Goal: Use online tool/utility: Utilize a website feature to perform a specific function

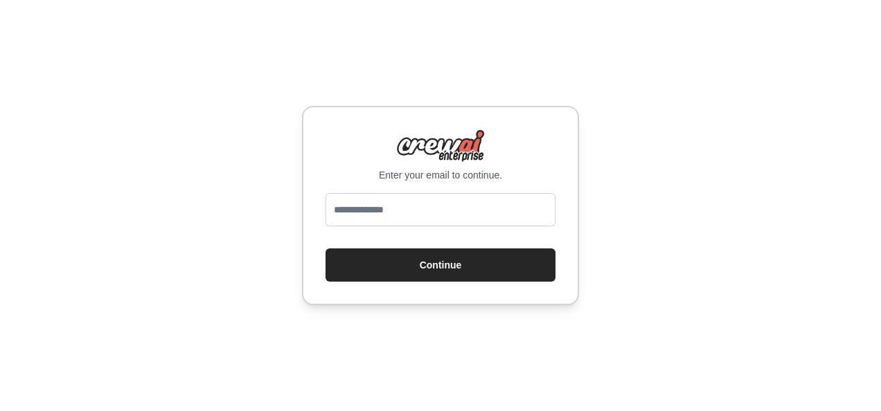
type input "**********"
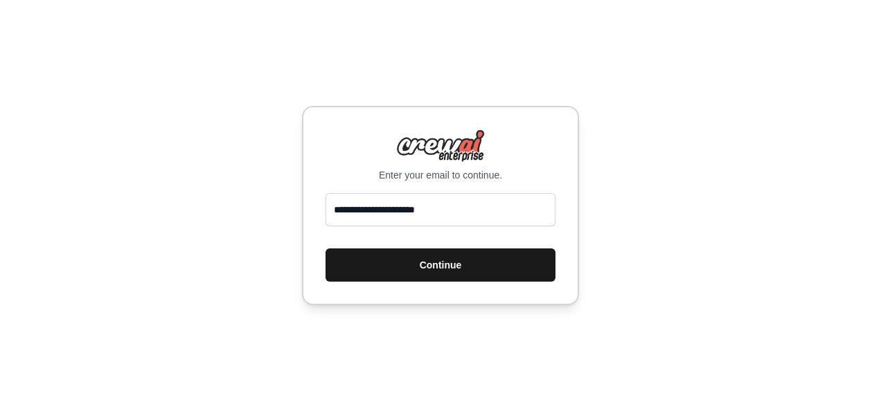
click at [404, 265] on button "Continue" at bounding box center [440, 265] width 230 height 33
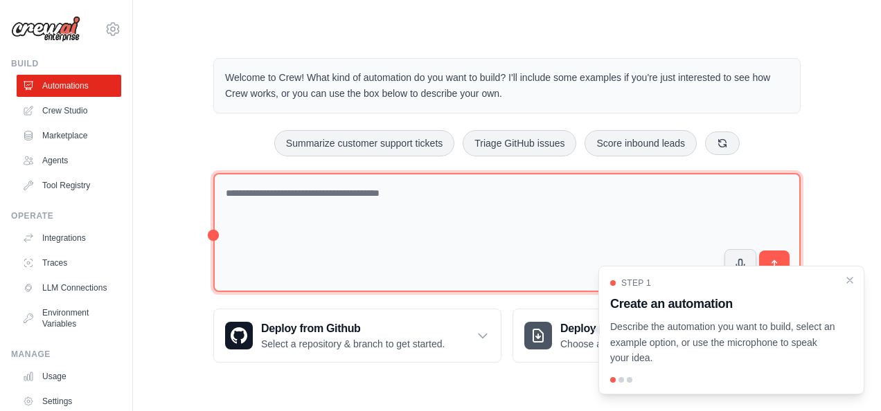
click at [328, 199] on textarea at bounding box center [506, 233] width 587 height 120
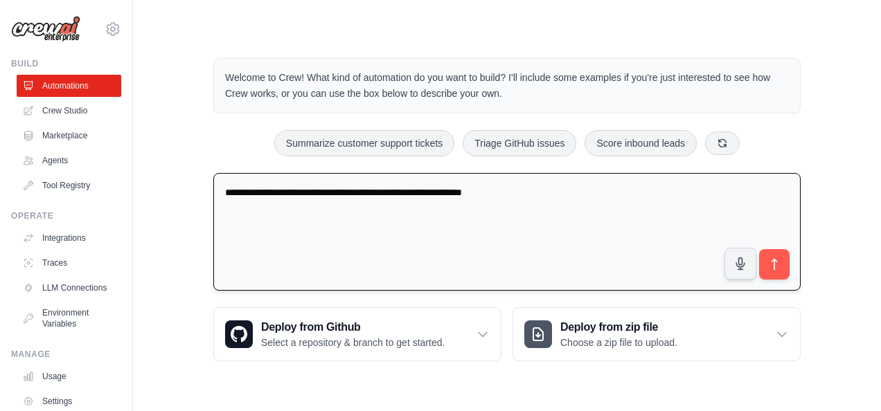
type textarea "**********"
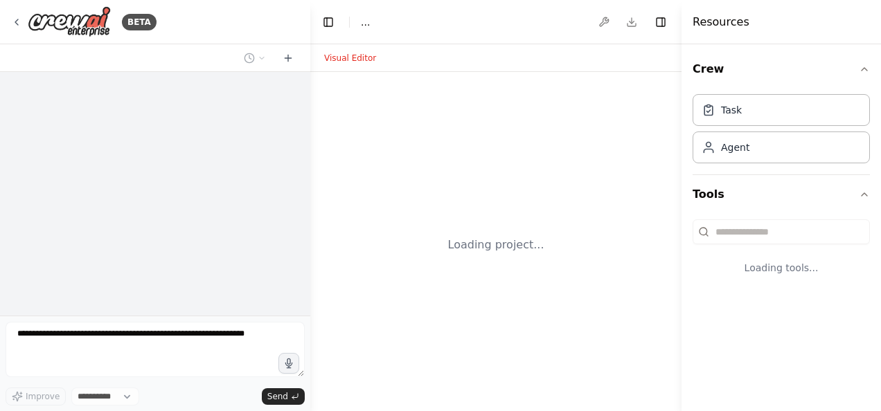
select select "****"
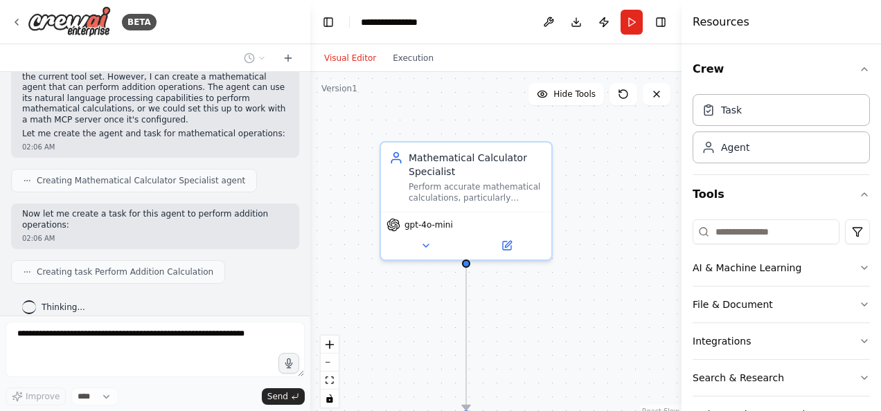
scroll to position [555, 0]
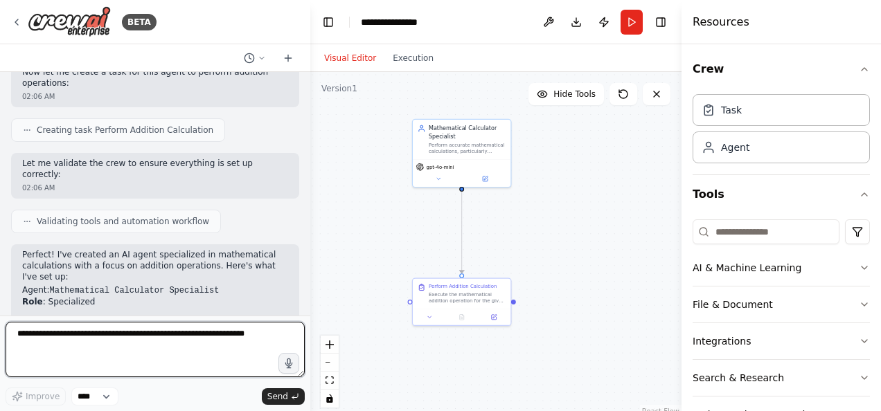
drag, startPoint x: 613, startPoint y: 338, endPoint x: 562, endPoint y: 253, distance: 99.4
click at [562, 253] on div ".deletable-edge-delete-btn { width: 20px; height: 20px; border: 0px solid #ffff…" at bounding box center [495, 245] width 371 height 346
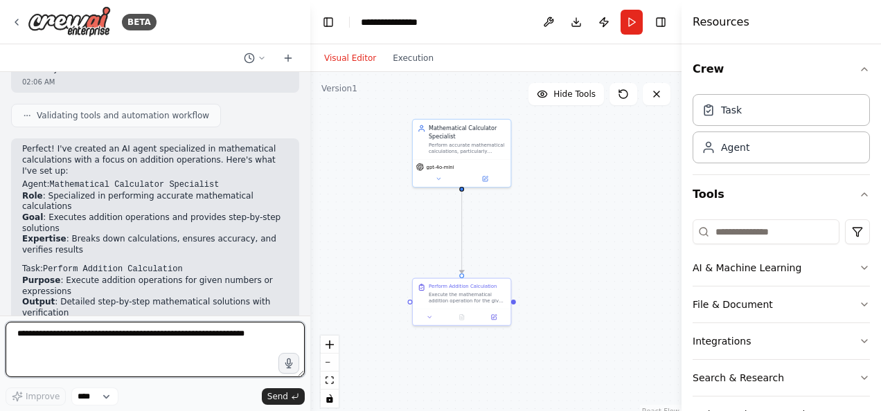
scroll to position [654, 0]
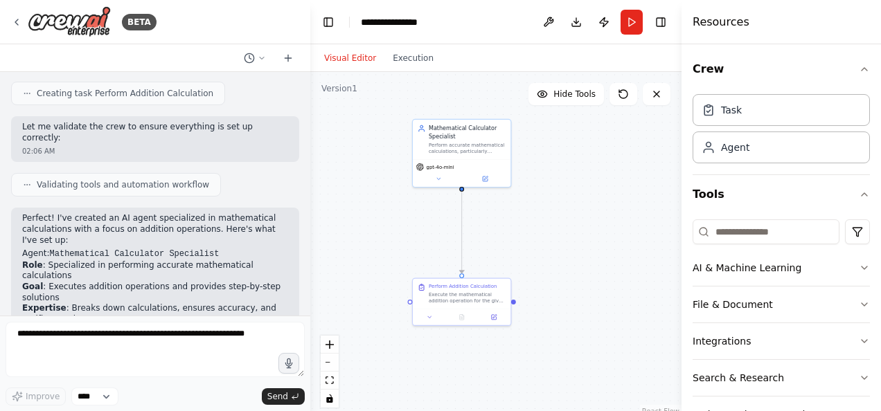
click at [344, 57] on button "Visual Editor" at bounding box center [350, 58] width 69 height 17
click at [577, 24] on button "Download" at bounding box center [576, 22] width 22 height 25
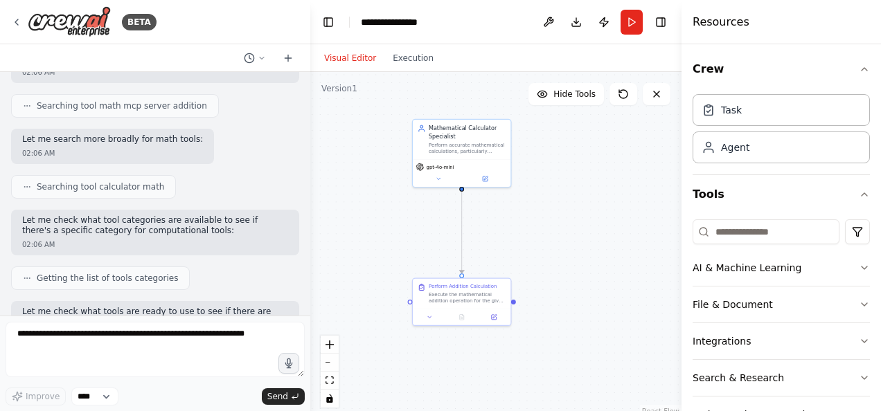
scroll to position [208, 0]
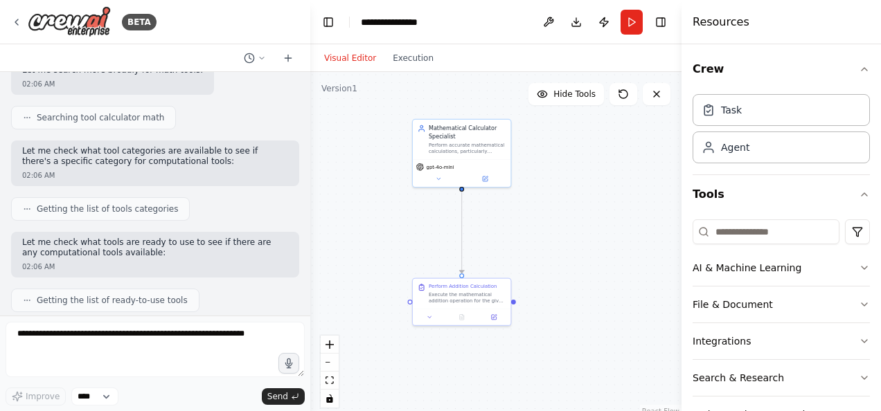
click at [518, 28] on header "**********" at bounding box center [495, 22] width 371 height 44
click at [632, 24] on button "Run" at bounding box center [631, 22] width 22 height 25
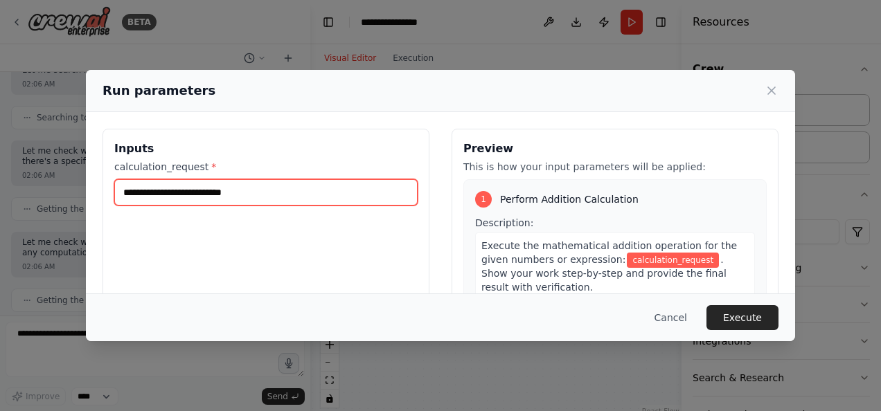
click at [167, 192] on input "calculation_request *" at bounding box center [265, 192] width 303 height 26
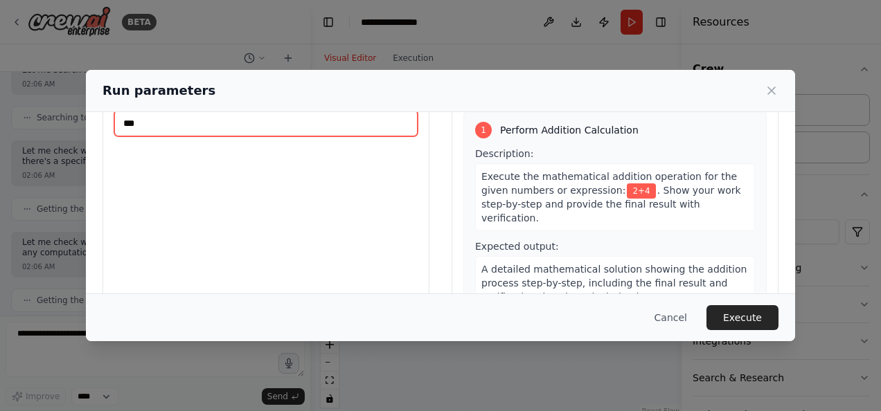
scroll to position [109, 0]
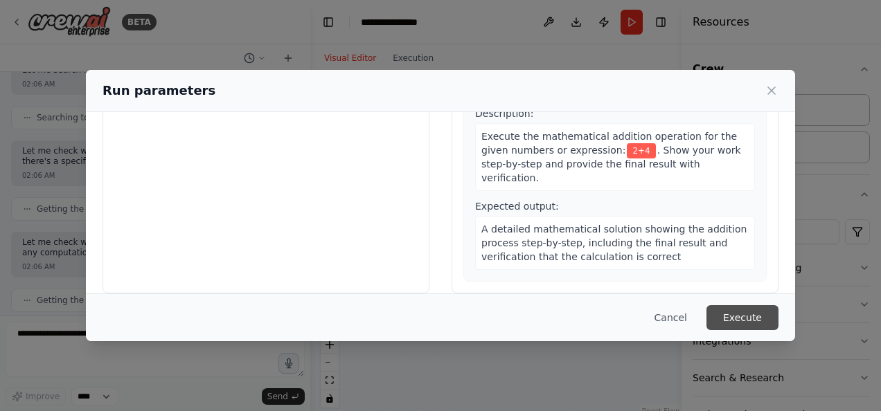
type input "***"
click at [728, 313] on button "Execute" at bounding box center [742, 317] width 72 height 25
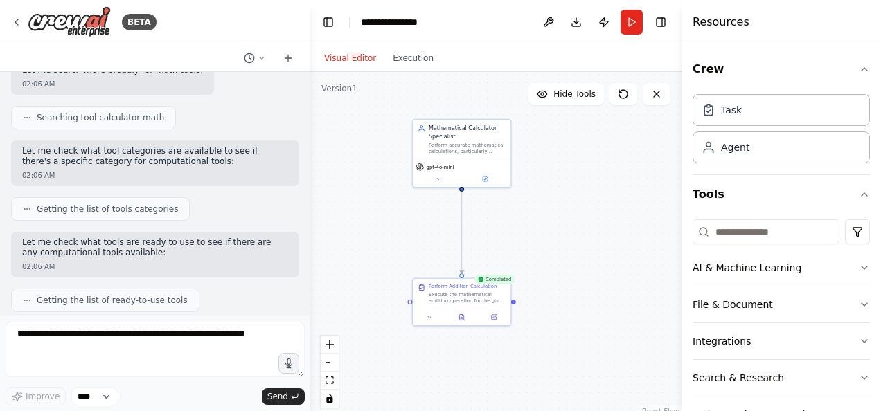
scroll to position [42, 0]
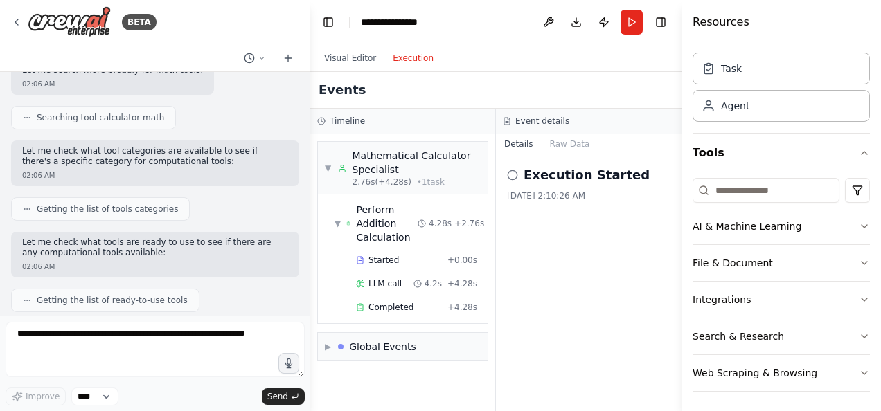
click at [404, 57] on button "Execution" at bounding box center [412, 58] width 57 height 17
click at [530, 172] on h2 "Execution Started" at bounding box center [586, 174] width 126 height 19
click at [514, 172] on icon at bounding box center [512, 175] width 11 height 11
click at [377, 221] on div "Perform Addition Calculation" at bounding box center [387, 224] width 62 height 42
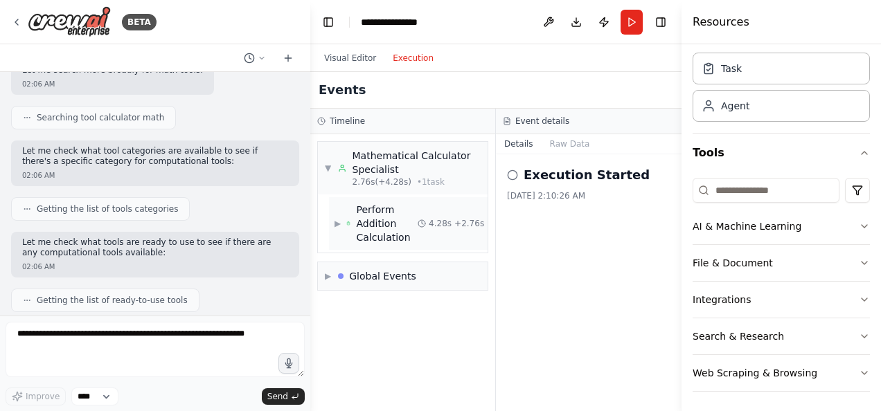
click at [377, 221] on div "Perform Addition Calculation" at bounding box center [387, 224] width 62 height 42
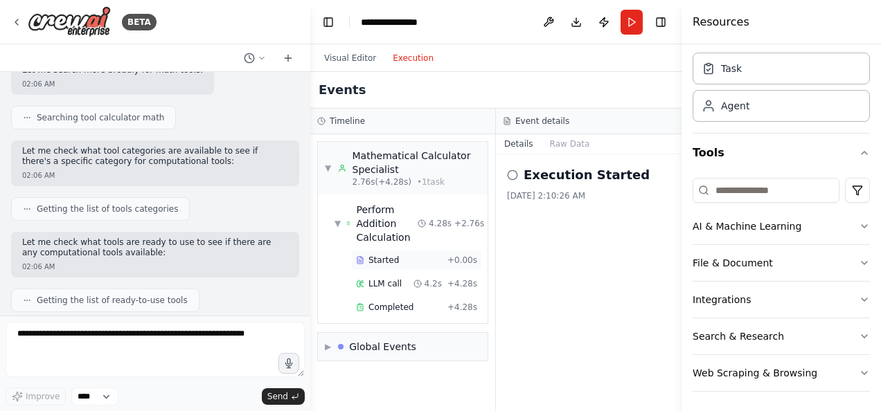
click at [379, 258] on span "Started" at bounding box center [383, 260] width 30 height 11
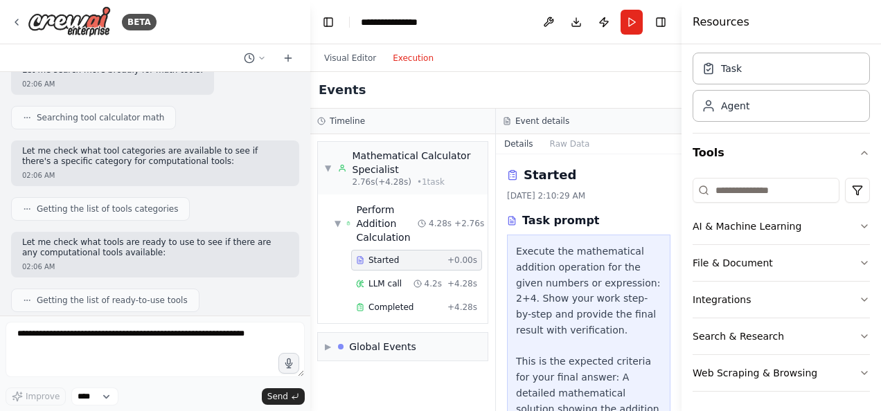
scroll to position [130, 0]
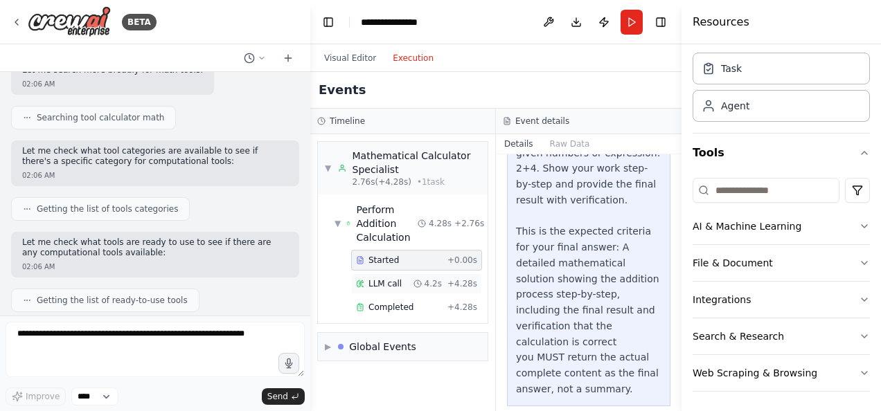
click at [383, 287] on span "LLM call" at bounding box center [384, 283] width 33 height 11
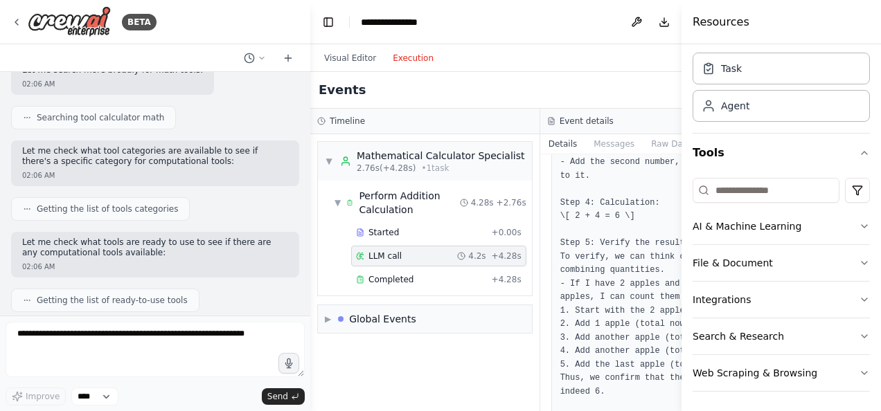
scroll to position [138, 0]
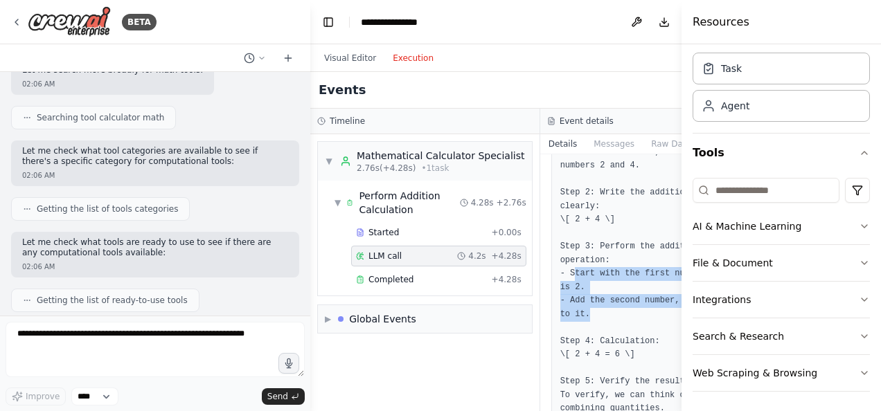
drag, startPoint x: 532, startPoint y: 275, endPoint x: 622, endPoint y: 312, distance: 97.5
click at [622, 312] on pre "I now can give a great answer. Step 1: Identify the numbers to be added. In thi…" at bounding box center [655, 361] width 190 height 513
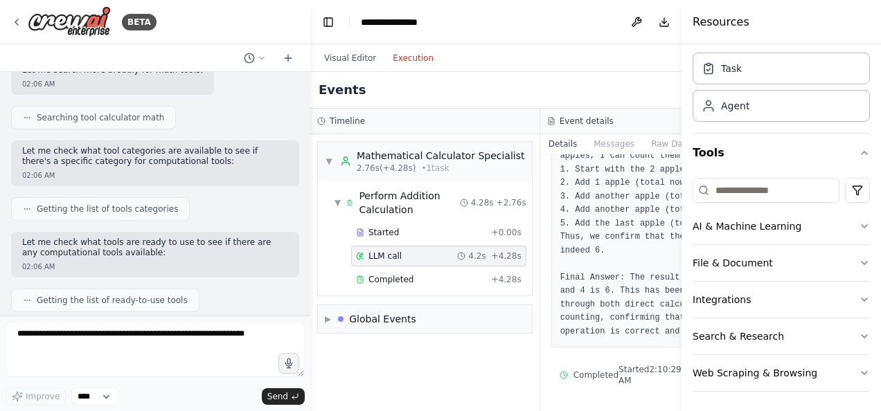
scroll to position [533, 0]
click at [416, 290] on div "Completed + 4.28s" at bounding box center [438, 279] width 175 height 21
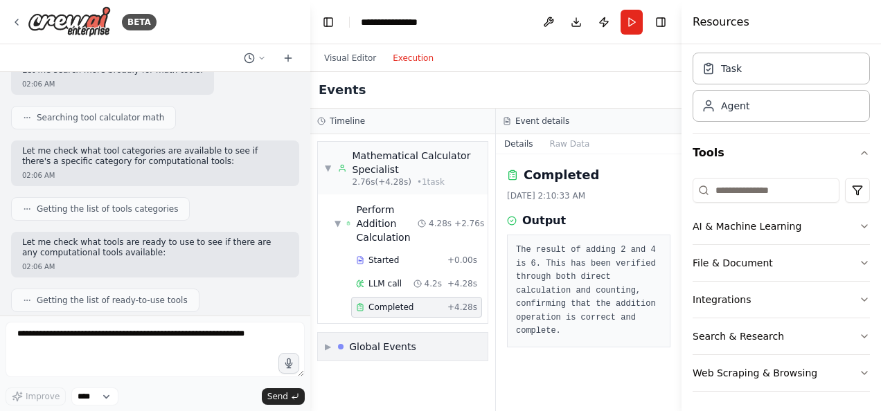
click at [367, 343] on div "Global Events" at bounding box center [382, 347] width 67 height 14
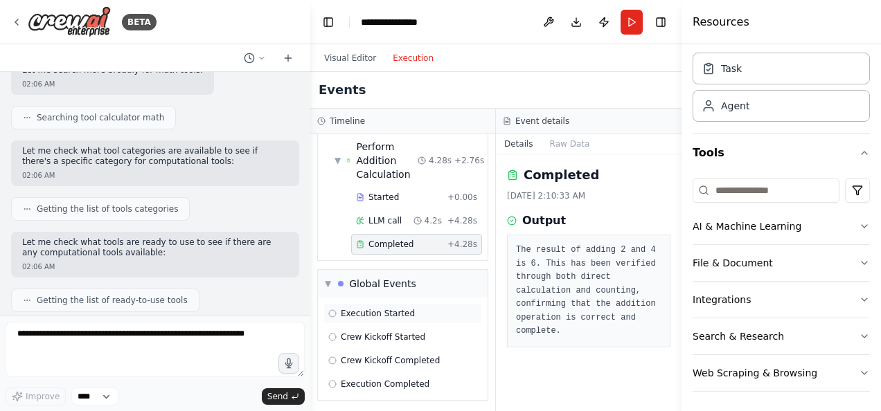
click at [380, 314] on span "Execution Started" at bounding box center [378, 313] width 74 height 11
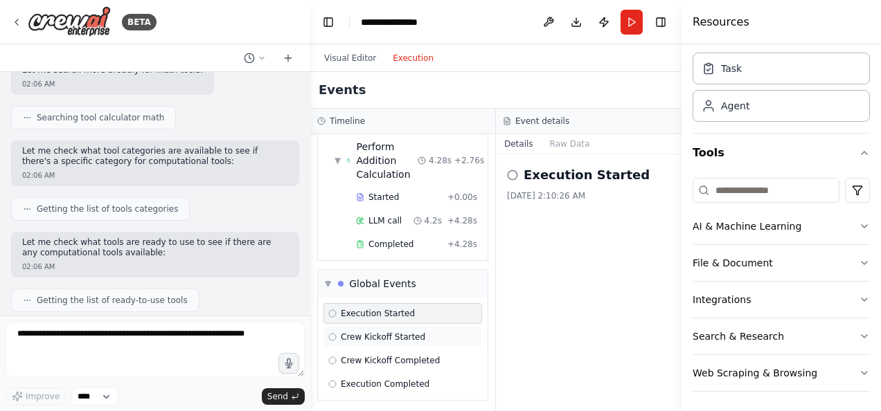
click at [385, 332] on span "Crew Kickoff Started" at bounding box center [383, 337] width 84 height 11
click at [390, 355] on span "Crew Kickoff Completed" at bounding box center [390, 360] width 99 height 11
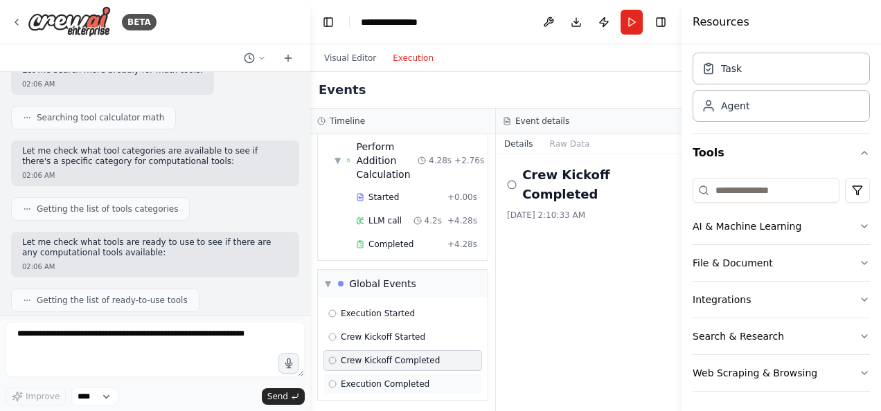
click at [393, 379] on span "Execution Completed" at bounding box center [385, 384] width 89 height 11
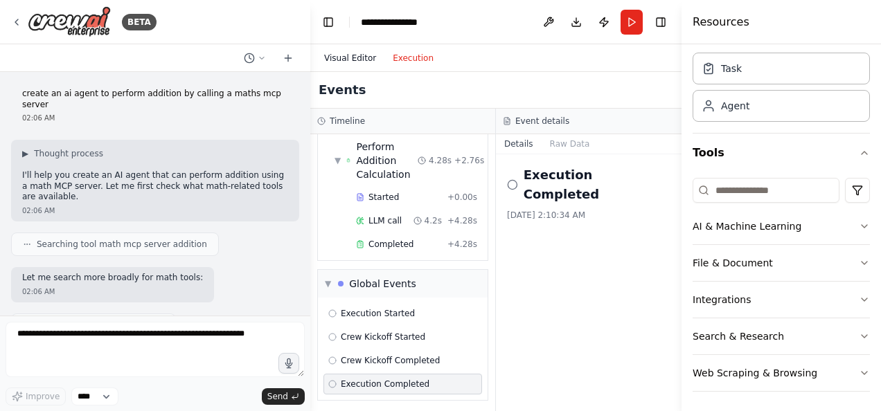
click at [354, 61] on button "Visual Editor" at bounding box center [350, 58] width 69 height 17
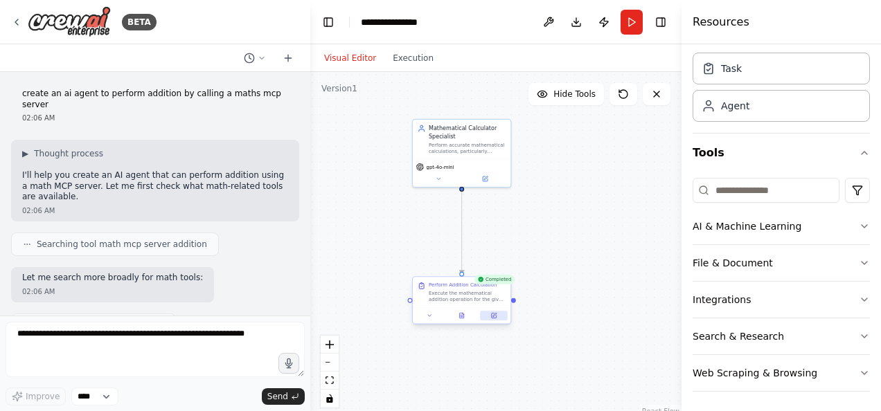
click at [490, 315] on icon at bounding box center [493, 315] width 6 height 6
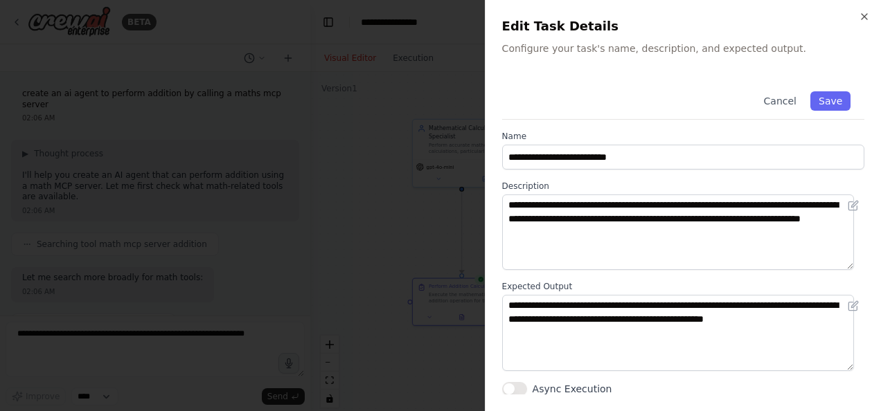
scroll to position [1, 0]
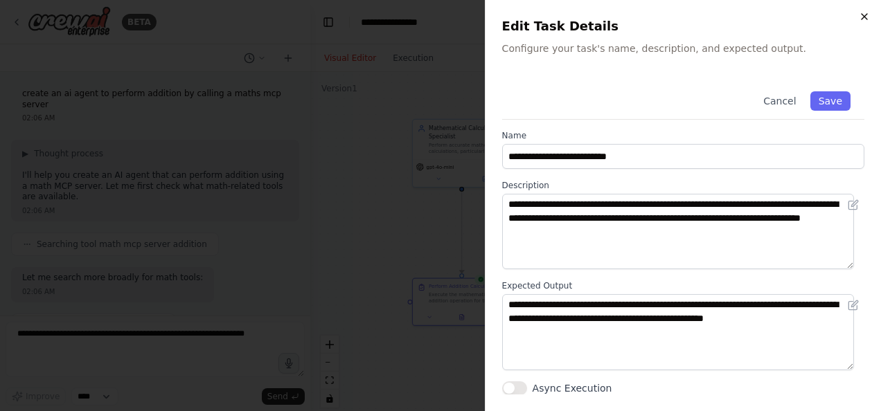
click at [865, 13] on icon "button" at bounding box center [863, 16] width 11 height 11
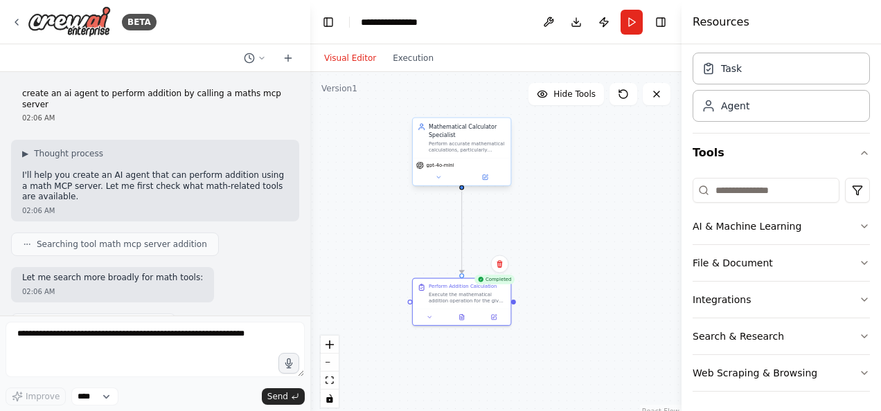
click at [481, 182] on div "gpt-4o-mini" at bounding box center [462, 172] width 98 height 28
click at [488, 176] on button at bounding box center [484, 177] width 45 height 10
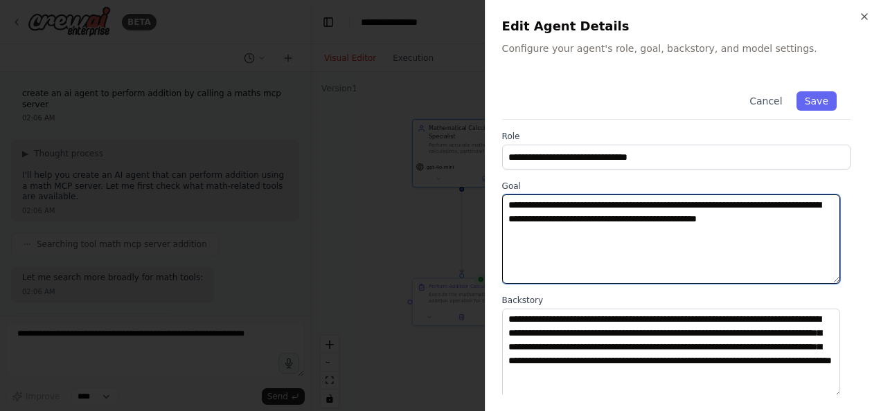
drag, startPoint x: 547, startPoint y: 206, endPoint x: 757, endPoint y: 230, distance: 211.8
click at [757, 230] on textarea "**********" at bounding box center [671, 239] width 338 height 89
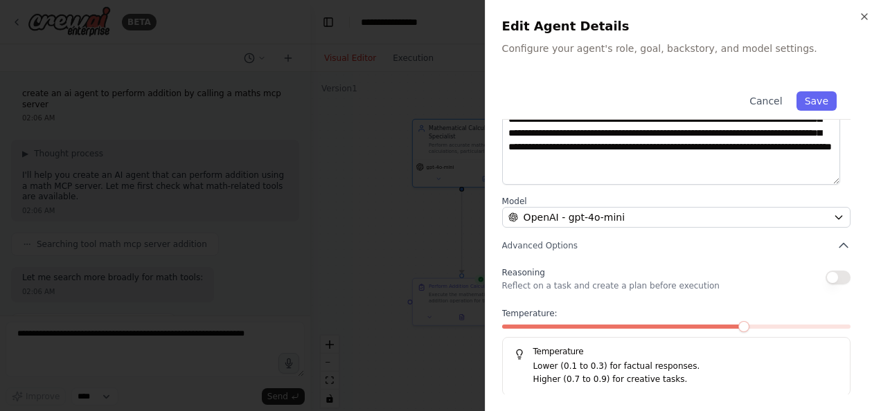
scroll to position [145, 0]
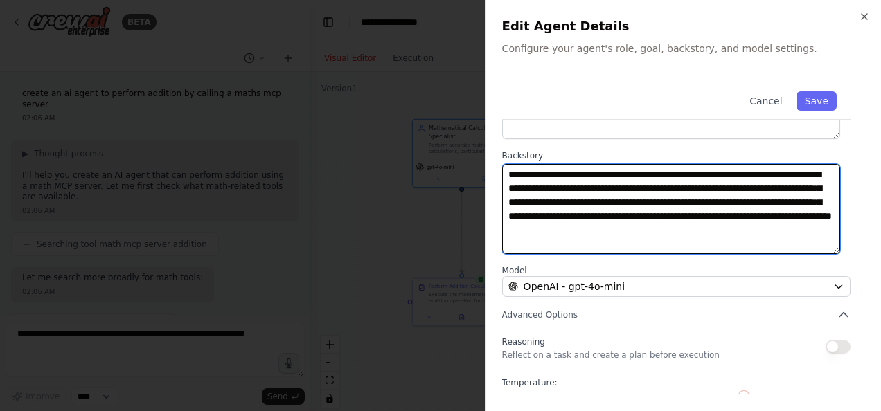
drag, startPoint x: 513, startPoint y: 176, endPoint x: 824, endPoint y: 233, distance: 316.0
click at [824, 233] on textarea "**********" at bounding box center [671, 208] width 338 height 89
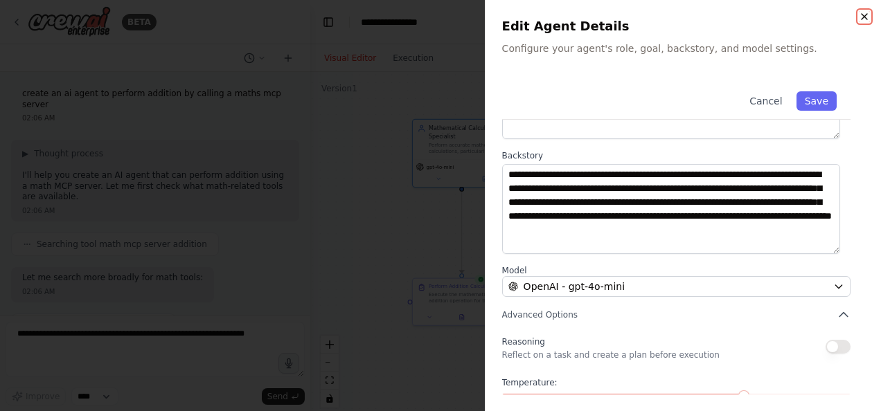
click at [867, 20] on icon "button" at bounding box center [863, 16] width 11 height 11
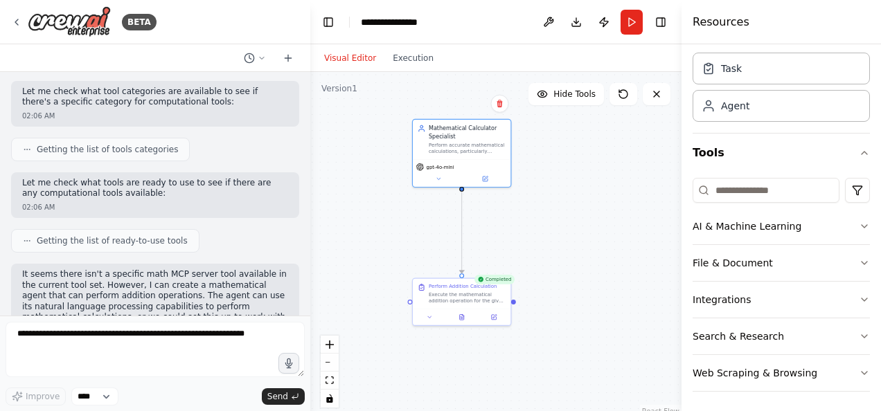
scroll to position [0, 0]
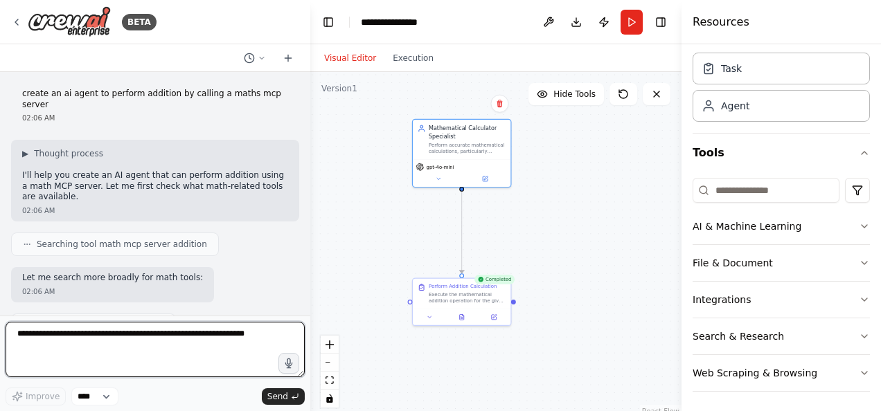
click at [115, 346] on textarea at bounding box center [155, 349] width 299 height 55
type textarea "**********"
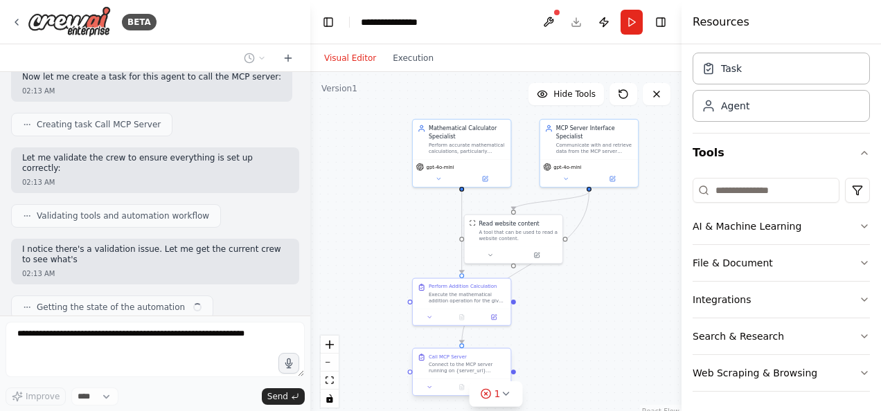
scroll to position [1184, 0]
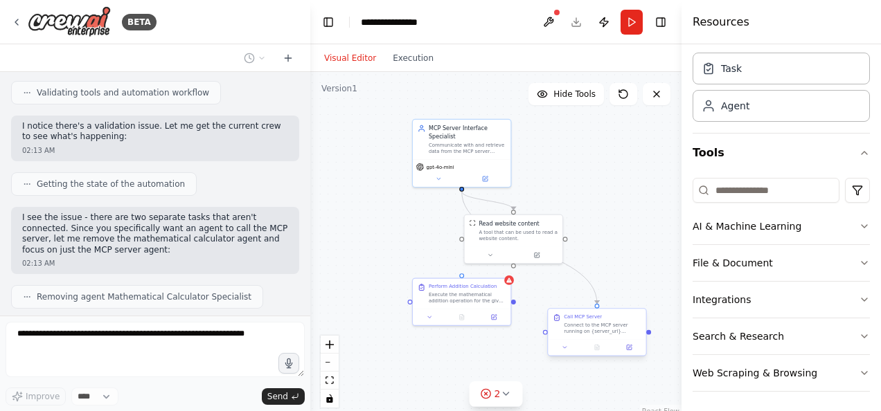
drag, startPoint x: 455, startPoint y: 371, endPoint x: 594, endPoint y: 330, distance: 145.2
click at [594, 330] on div "Connect to the MCP server running on {server_url} (default: localhost:8000) and…" at bounding box center [602, 328] width 77 height 12
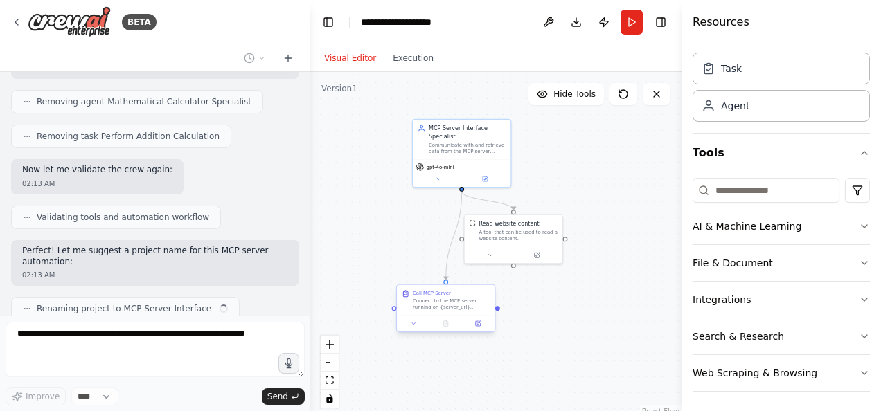
scroll to position [1502, 0]
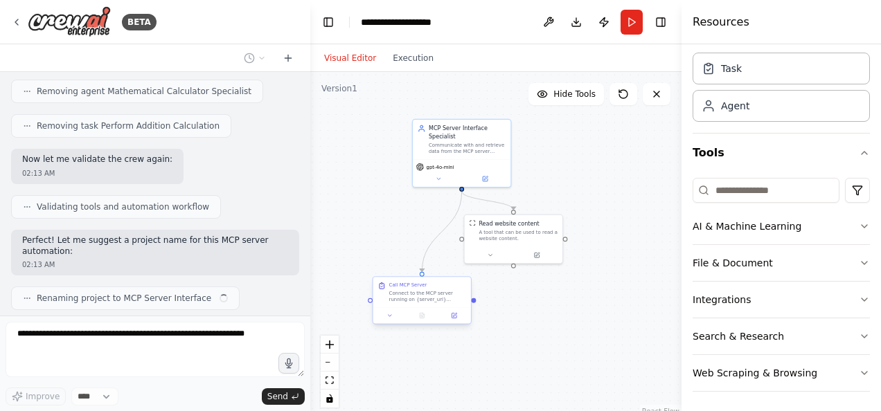
drag, startPoint x: 610, startPoint y: 330, endPoint x: 432, endPoint y: 296, distance: 181.0
click at [432, 296] on div "Connect to the MCP server running on {server_url} (default: localhost:8000) and…" at bounding box center [427, 296] width 77 height 12
click at [454, 316] on icon at bounding box center [454, 314] width 3 height 3
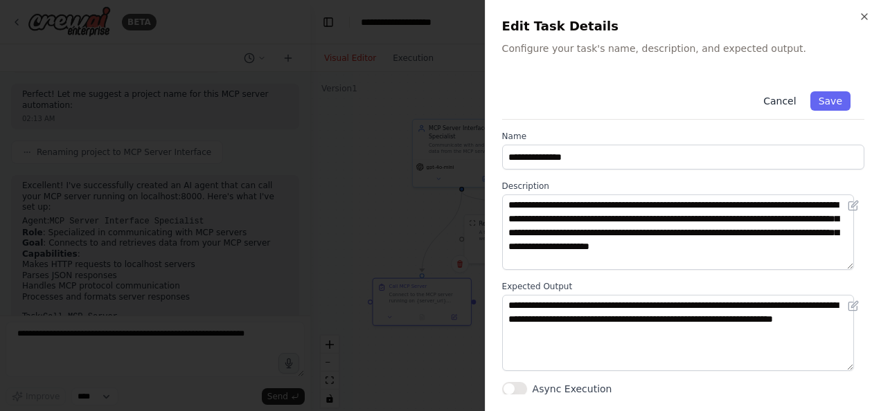
click at [773, 102] on button "Cancel" at bounding box center [779, 100] width 49 height 19
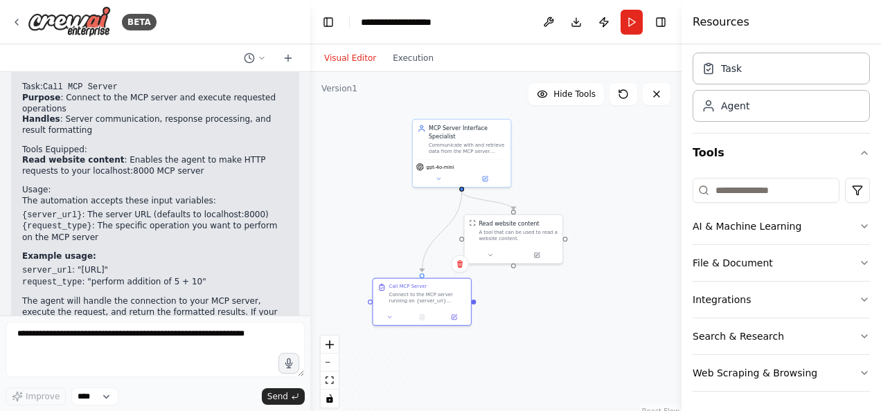
scroll to position [1902, 0]
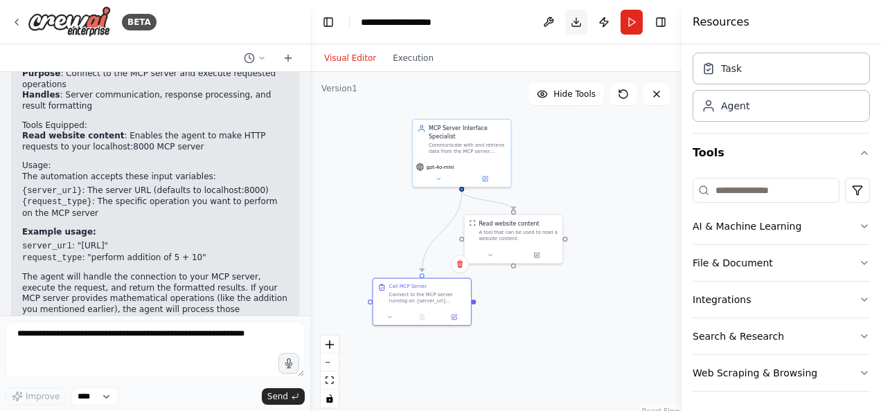
click at [573, 19] on button "Download" at bounding box center [576, 22] width 22 height 25
click at [537, 254] on button at bounding box center [536, 254] width 45 height 10
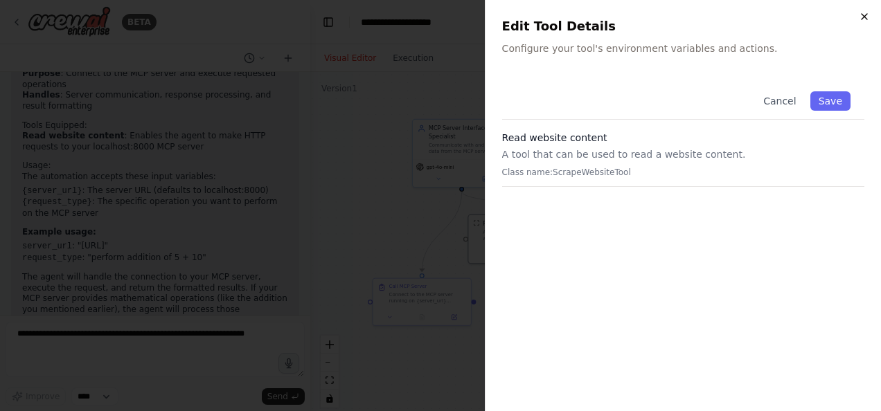
click at [862, 17] on icon "button" at bounding box center [863, 16] width 11 height 11
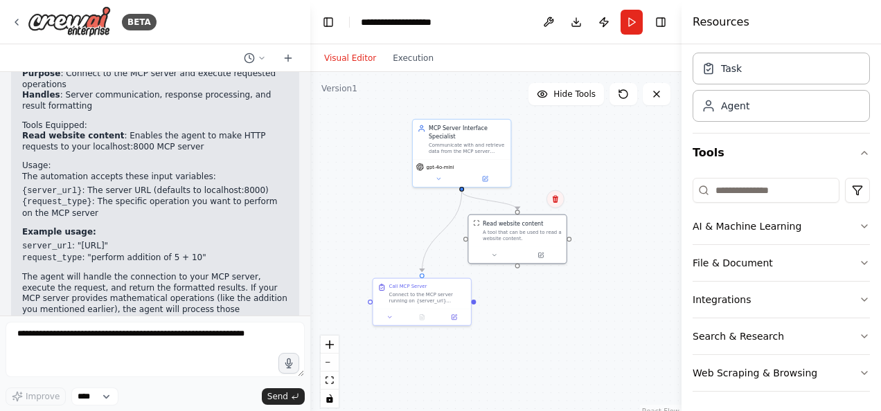
click at [557, 199] on icon at bounding box center [555, 199] width 6 height 8
click at [525, 201] on button "Confirm" at bounding box center [516, 199] width 49 height 17
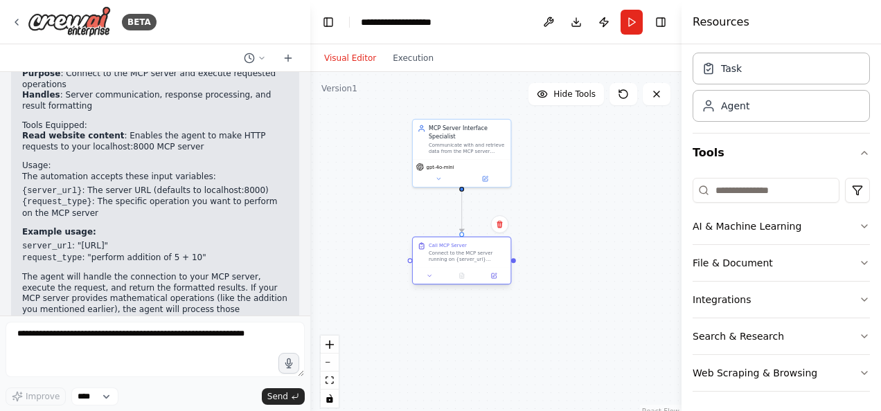
drag, startPoint x: 441, startPoint y: 288, endPoint x: 478, endPoint y: 245, distance: 56.5
click at [478, 245] on div "Call MCP Server" at bounding box center [467, 245] width 77 height 6
click at [638, 17] on button "Run" at bounding box center [631, 22] width 22 height 25
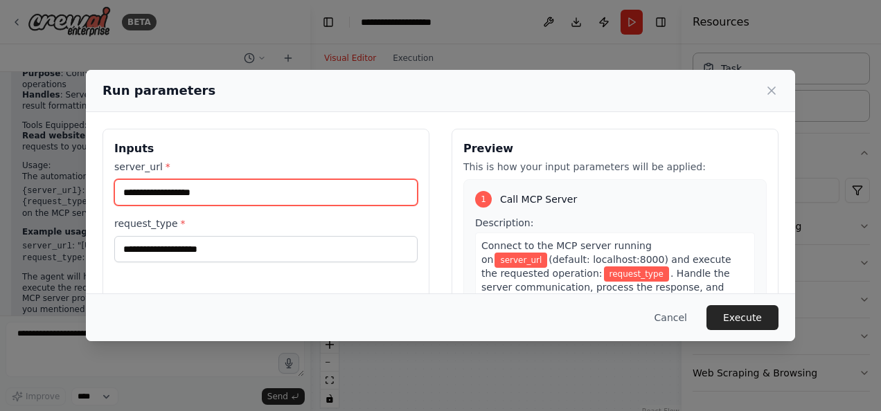
click at [178, 192] on input "server_url *" at bounding box center [265, 192] width 303 height 26
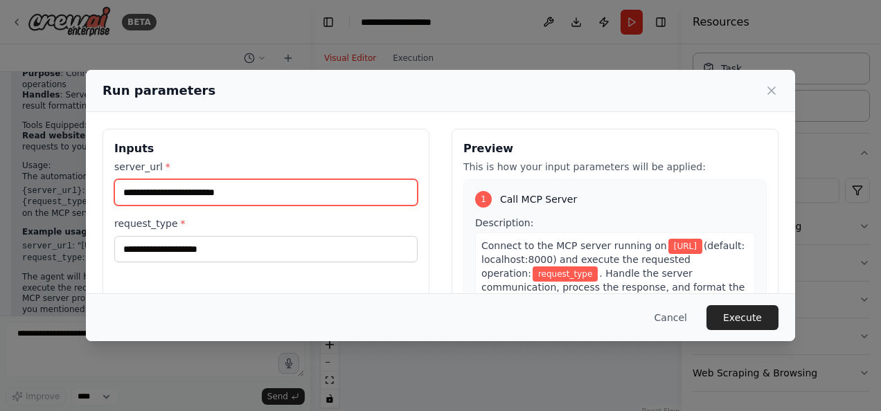
type input "**********"
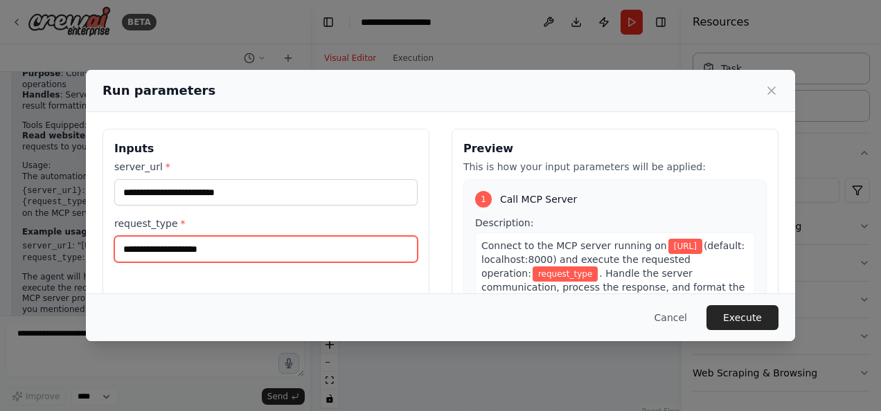
click at [206, 255] on input "request_type *" at bounding box center [265, 249] width 303 height 26
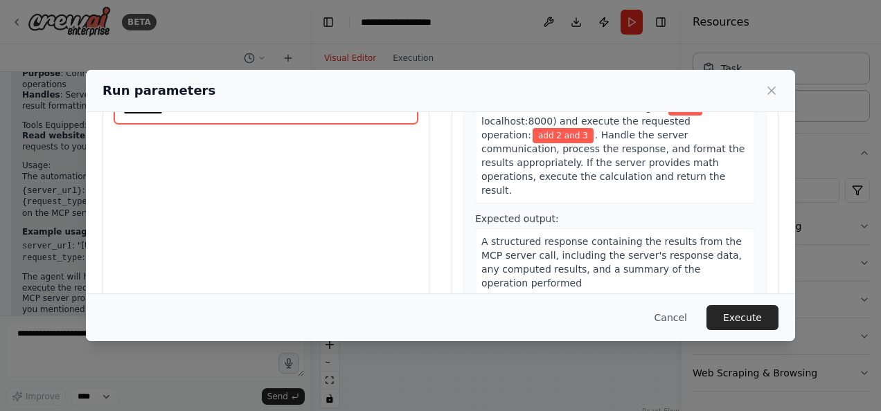
scroll to position [165, 0]
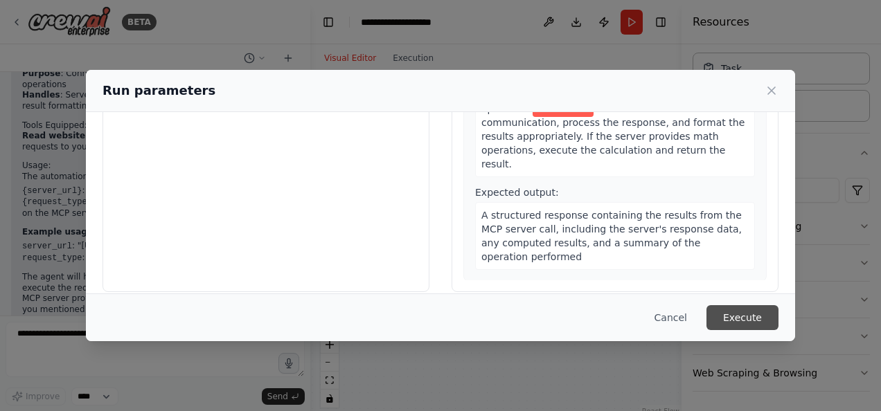
type input "**********"
click at [746, 316] on button "Execute" at bounding box center [742, 317] width 72 height 25
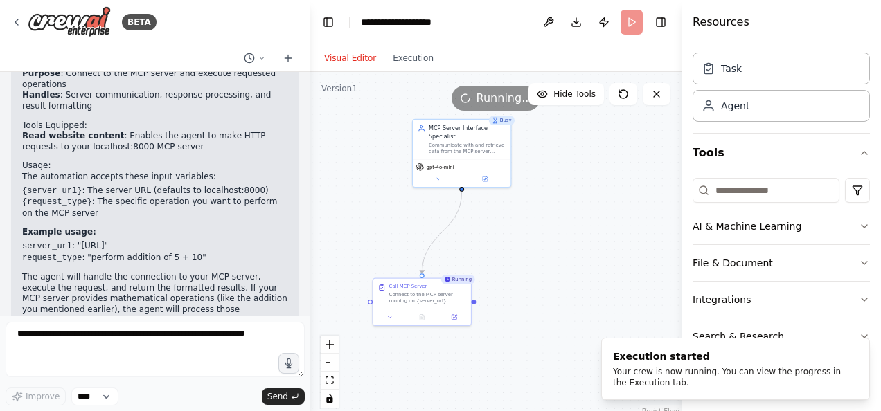
click at [539, 383] on div ".deletable-edge-delete-btn { width: 20px; height: 20px; border: 0px solid #ffff…" at bounding box center [495, 245] width 371 height 346
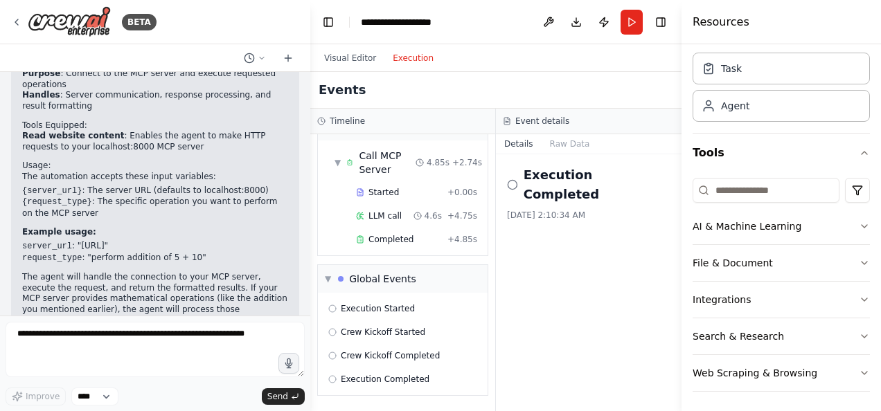
scroll to position [49, 0]
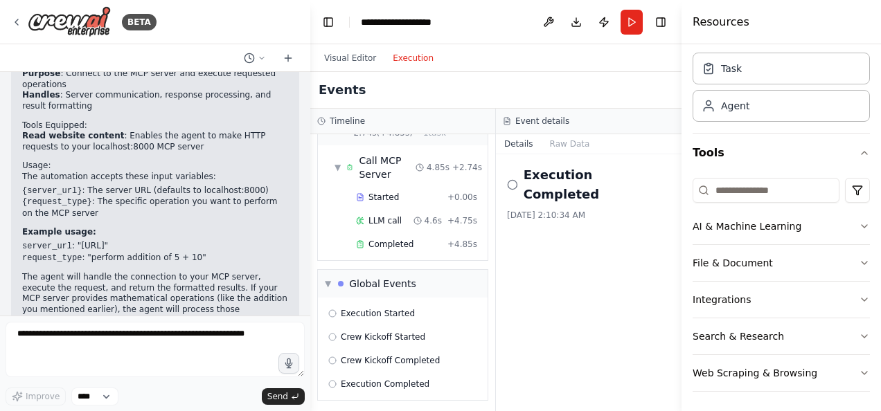
click at [406, 64] on button "Execution" at bounding box center [412, 58] width 57 height 17
click at [383, 216] on span "LLM call" at bounding box center [384, 220] width 33 height 11
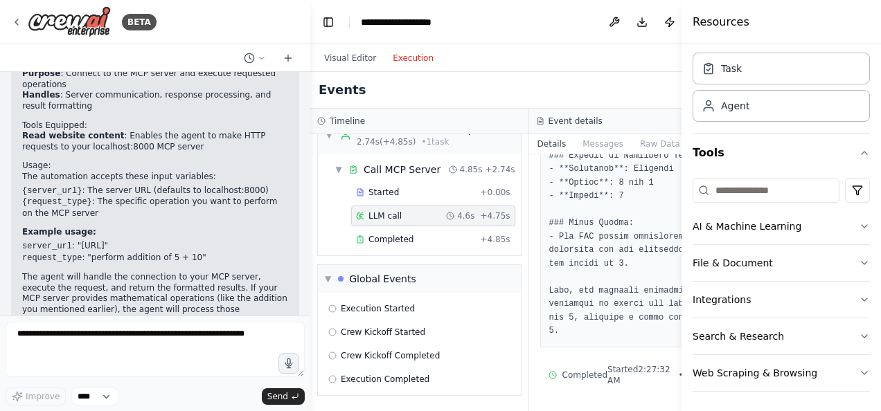
scroll to position [887, 0]
click at [548, 364] on div "Completed Started 2:27:32 AM • Ended 2:27:37 AM • 5 s" at bounding box center [638, 375] width 180 height 22
click at [388, 197] on span "Started" at bounding box center [383, 192] width 30 height 11
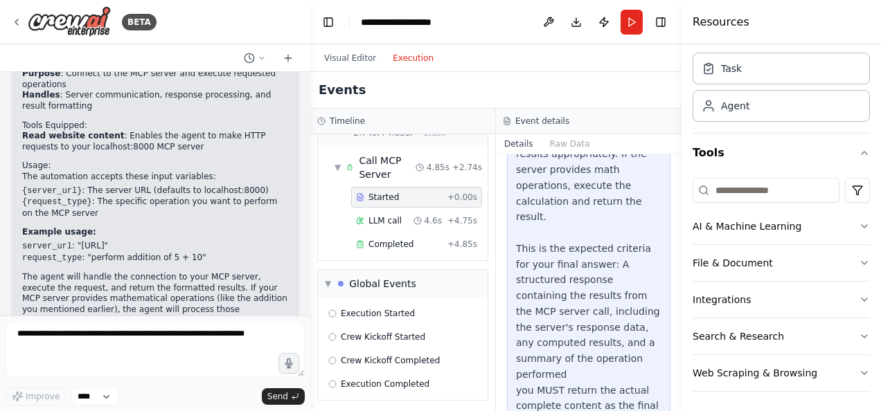
scroll to position [256, 0]
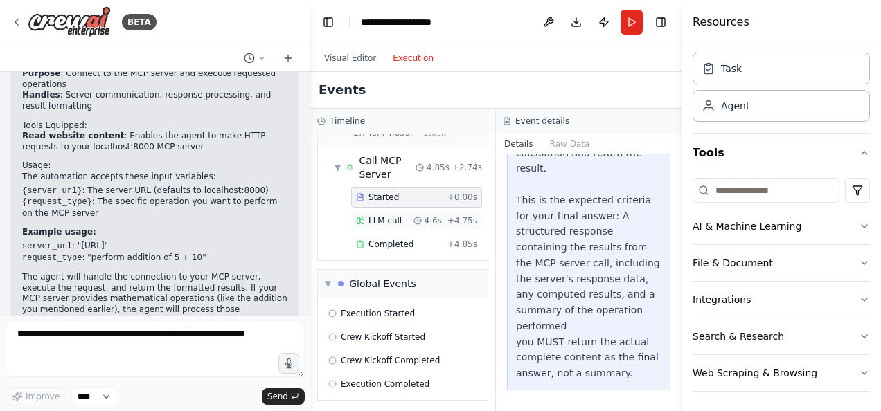
click at [384, 215] on span "LLM call" at bounding box center [384, 220] width 33 height 11
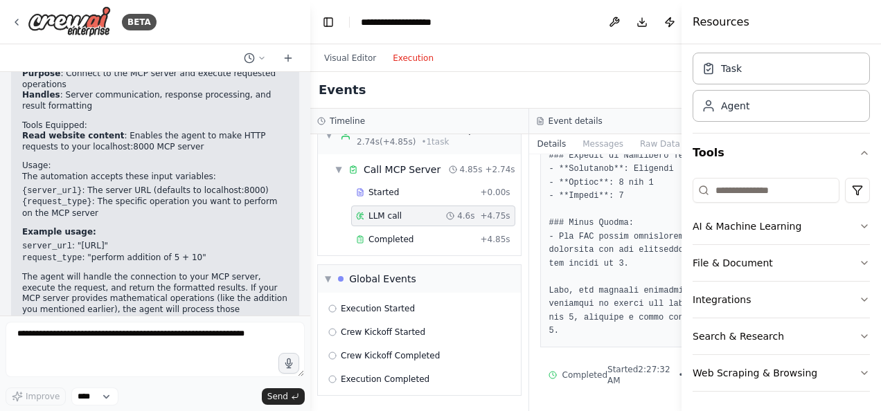
scroll to position [887, 0]
click at [385, 241] on span "Completed" at bounding box center [390, 239] width 45 height 11
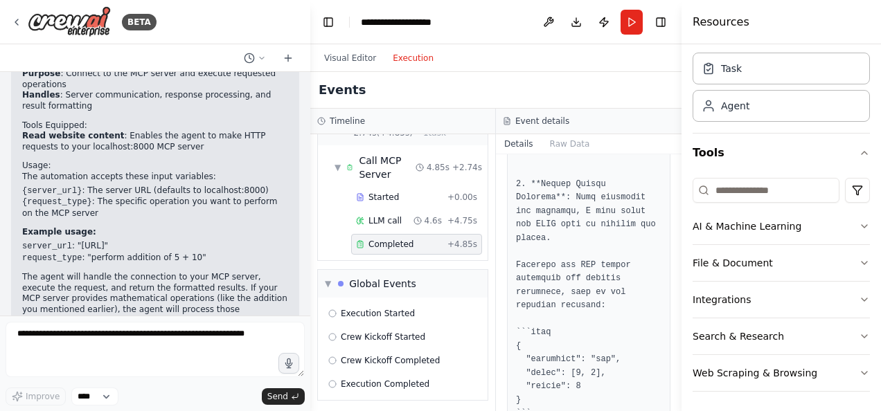
scroll to position [554, 0]
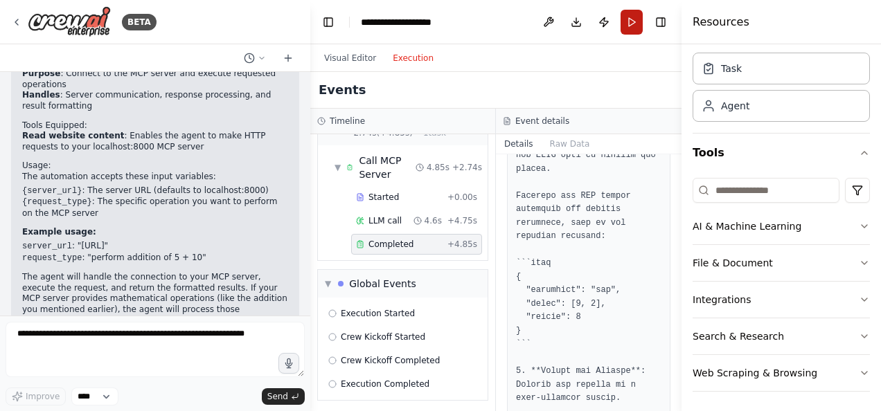
click at [633, 20] on button "Run" at bounding box center [631, 22] width 22 height 25
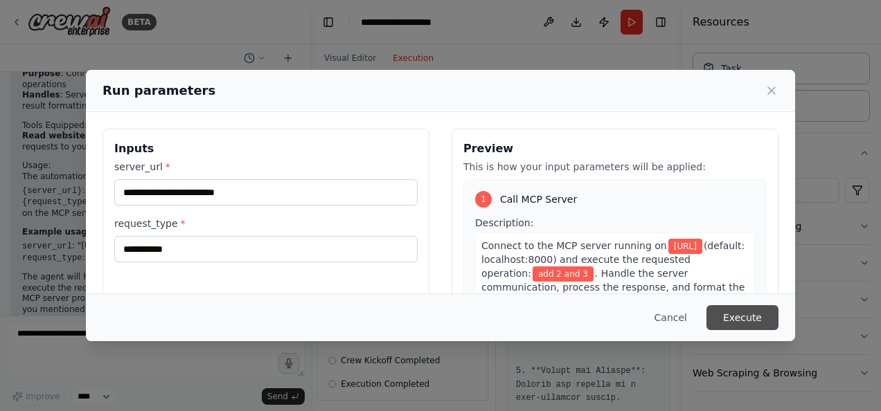
click at [741, 323] on button "Execute" at bounding box center [742, 317] width 72 height 25
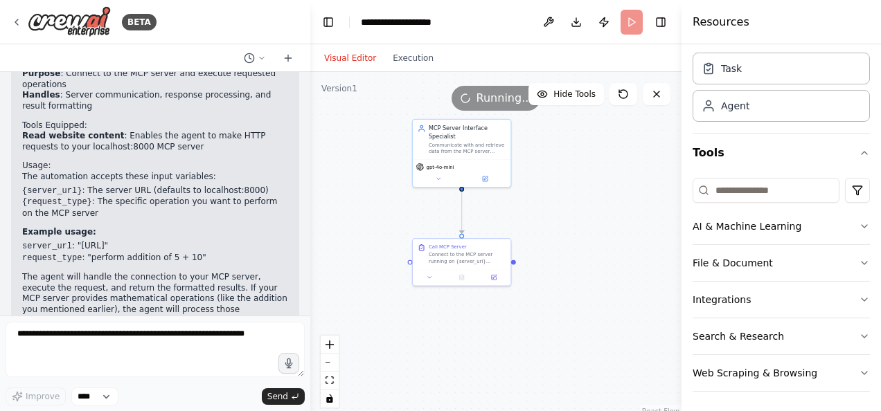
click at [352, 57] on button "Visual Editor" at bounding box center [350, 58] width 69 height 17
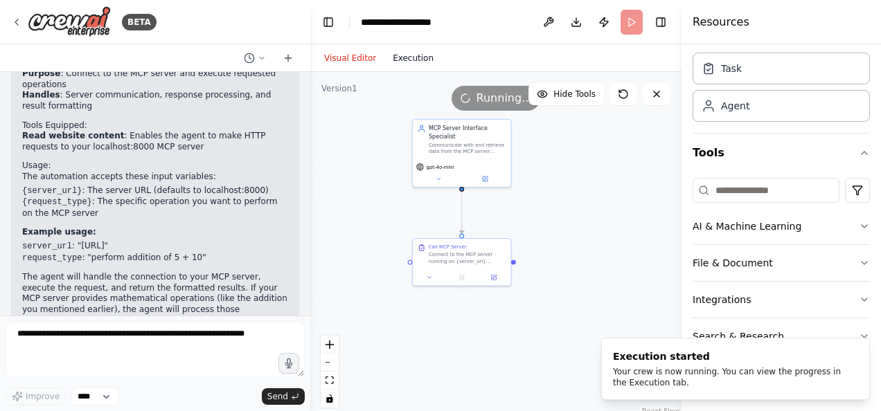
click at [413, 59] on button "Execution" at bounding box center [412, 58] width 57 height 17
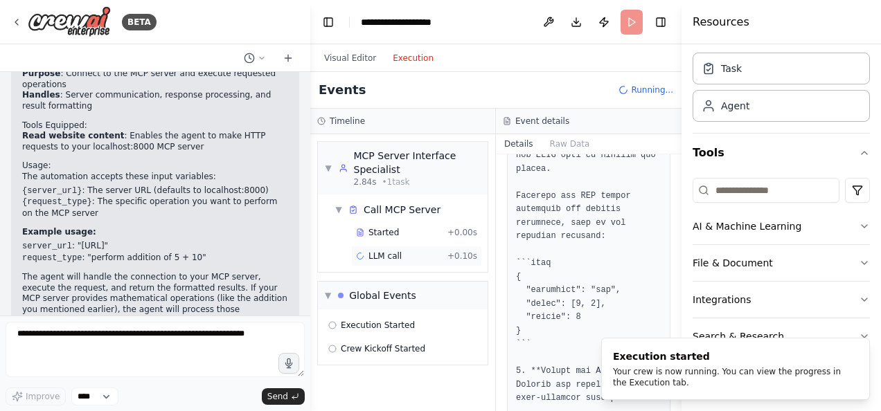
click at [388, 255] on span "LLM call" at bounding box center [384, 256] width 33 height 11
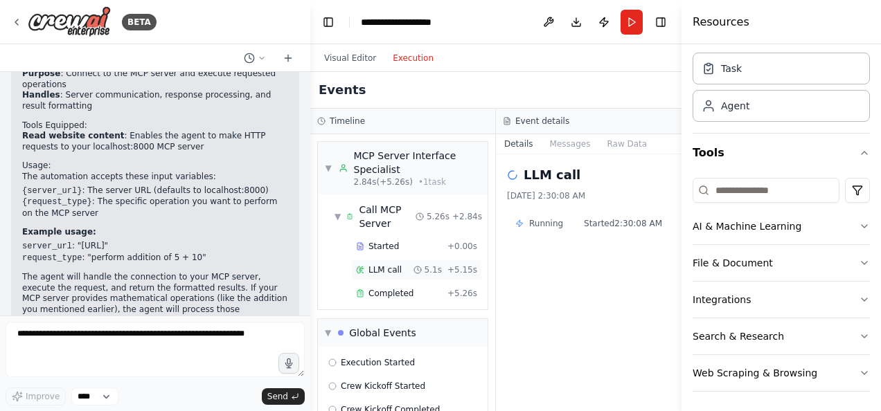
click at [389, 265] on span "LLM call" at bounding box center [384, 269] width 33 height 11
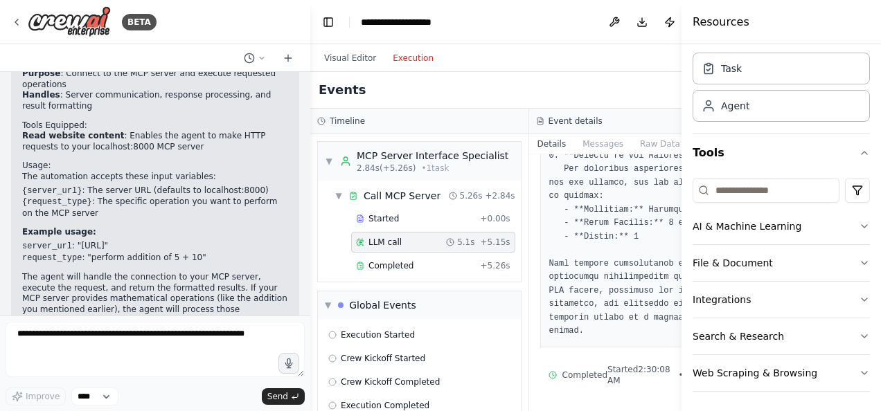
scroll to position [820, 0]
click at [364, 279] on div "Started + 0.00s LLM call 5.1s + 5.15s Completed + 5.26s" at bounding box center [425, 243] width 192 height 71
click at [370, 271] on span "Completed" at bounding box center [390, 265] width 45 height 11
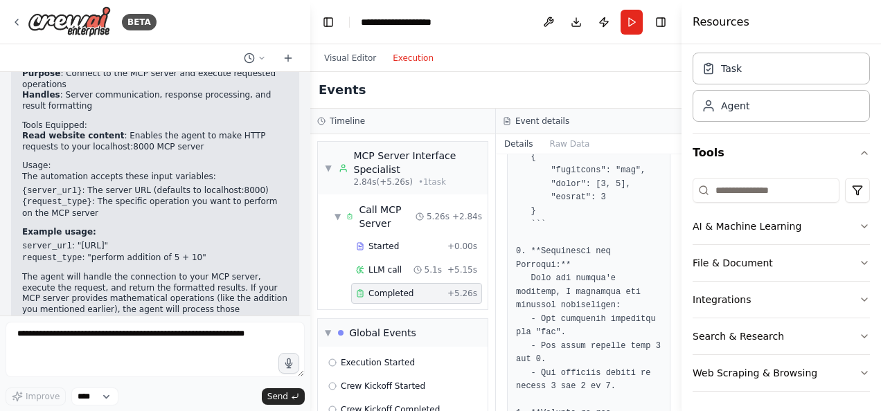
scroll to position [554, 0]
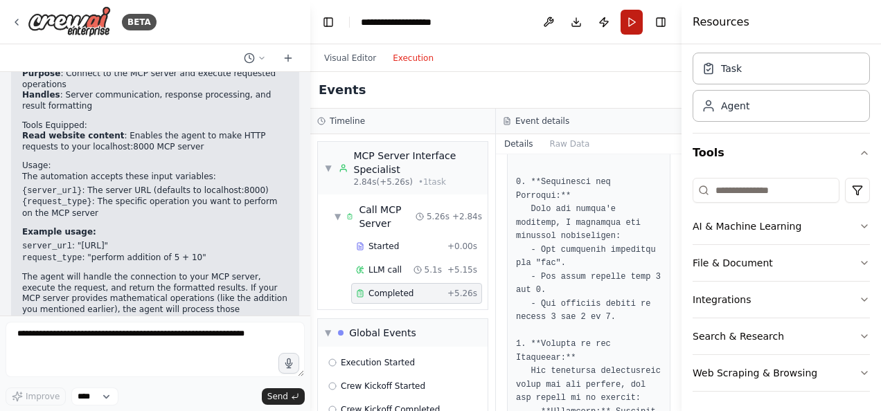
click at [623, 21] on button "Run" at bounding box center [631, 22] width 22 height 25
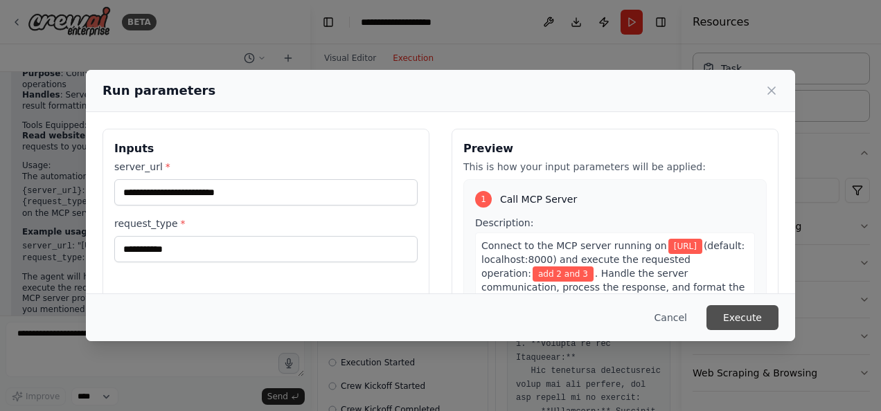
click at [745, 317] on button "Execute" at bounding box center [742, 317] width 72 height 25
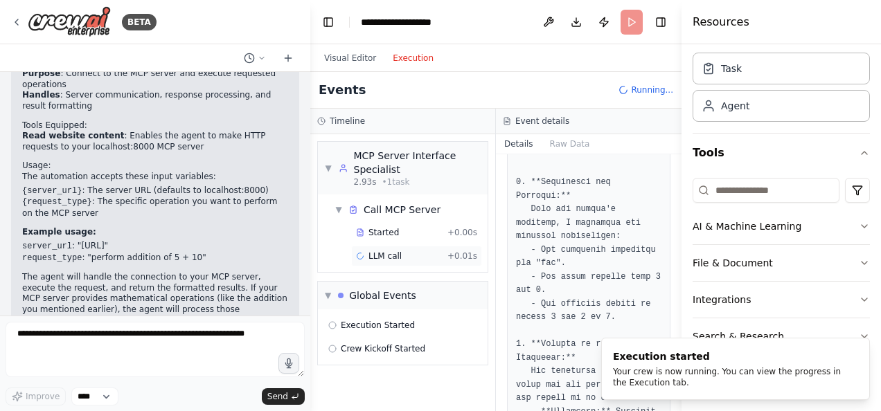
click at [387, 255] on span "LLM call" at bounding box center [384, 256] width 33 height 11
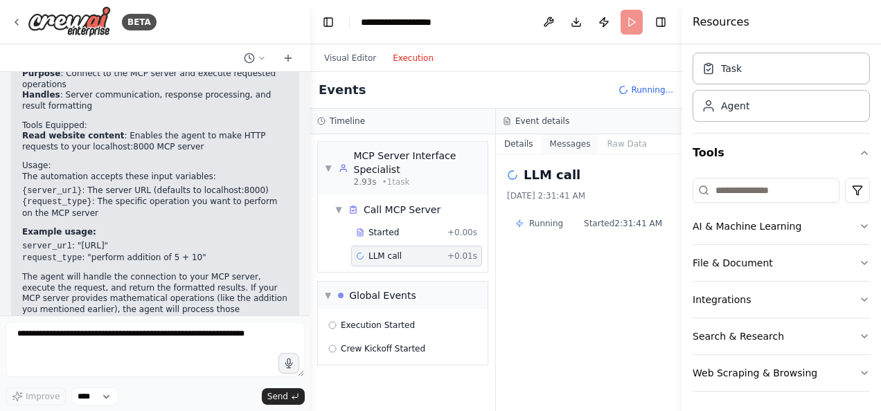
click at [563, 138] on button "Messages" at bounding box center [569, 143] width 57 height 19
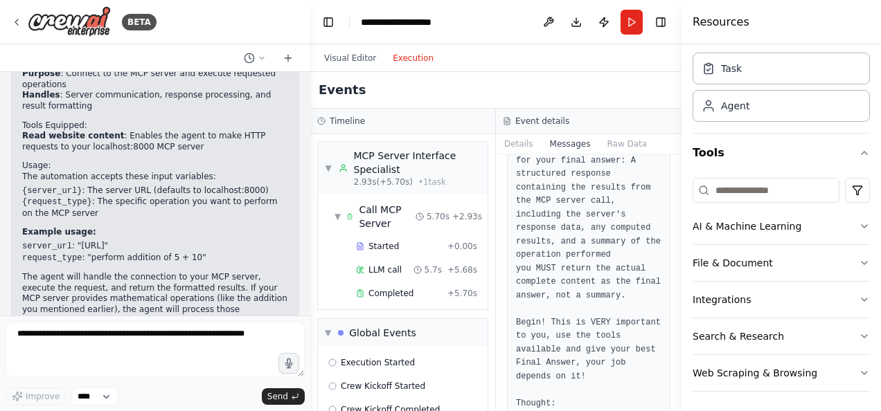
scroll to position [1014, 0]
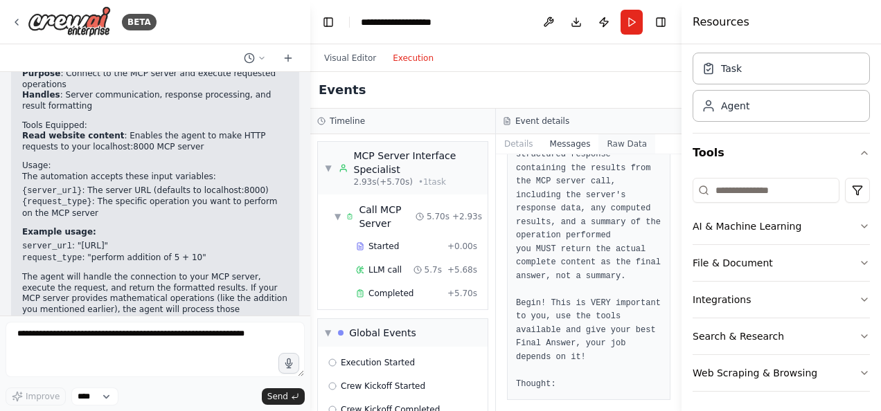
click at [612, 144] on button "Raw Data" at bounding box center [626, 143] width 57 height 19
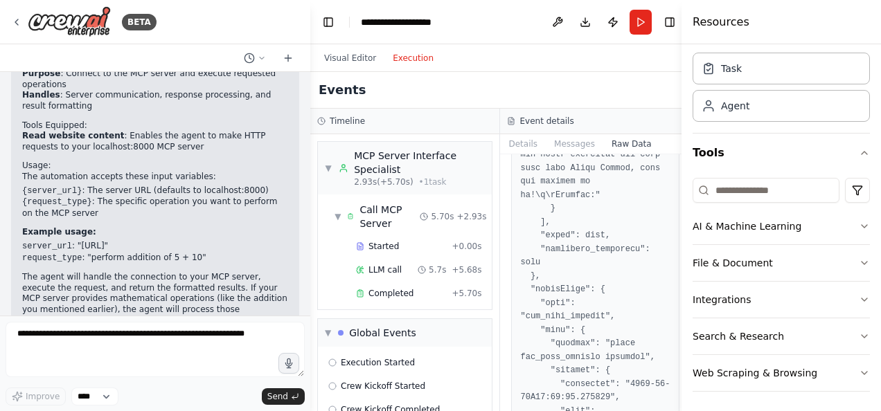
scroll to position [2769, 0]
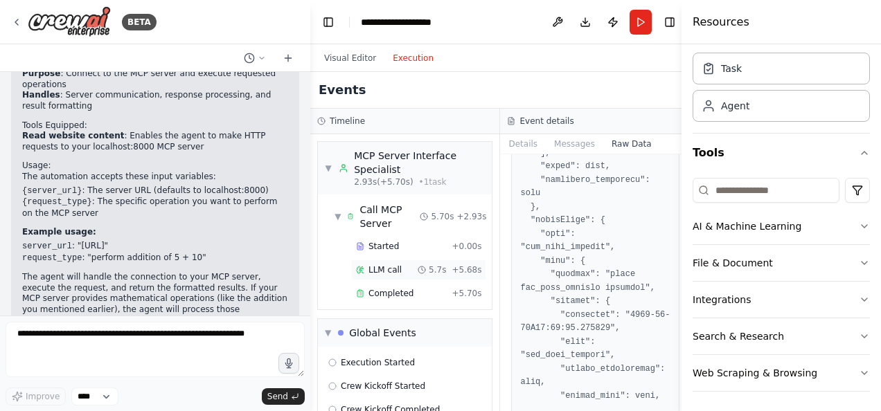
click at [372, 267] on span "LLM call" at bounding box center [384, 269] width 33 height 11
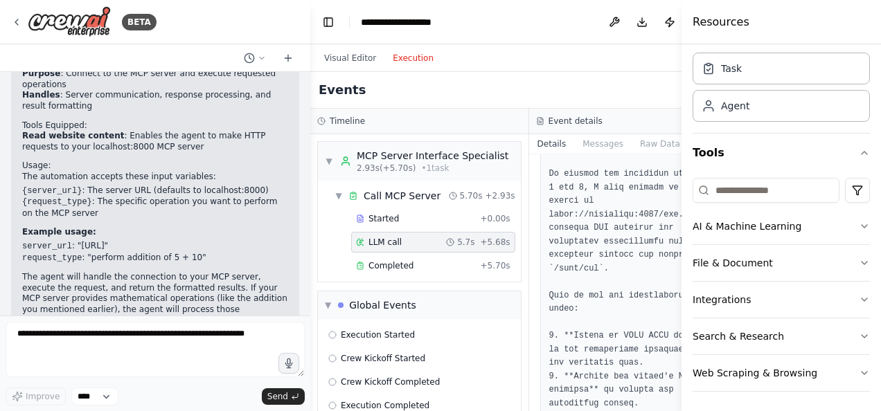
scroll to position [0, 0]
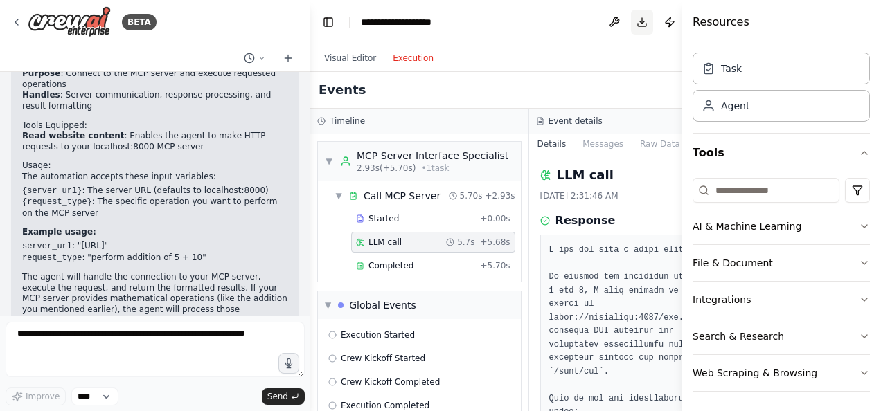
click at [631, 24] on button "Download" at bounding box center [642, 22] width 22 height 25
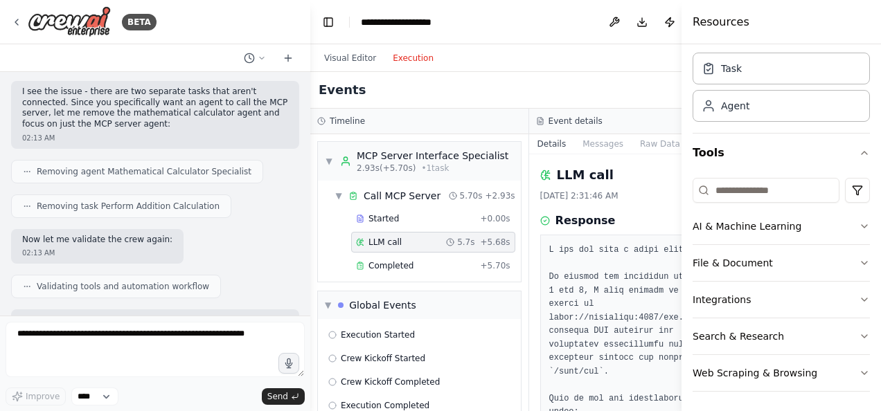
scroll to position [2359, 0]
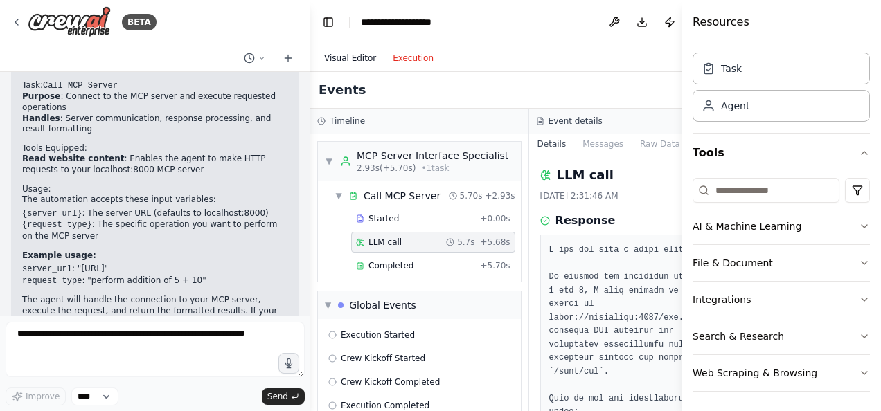
click at [342, 57] on button "Visual Editor" at bounding box center [350, 58] width 69 height 17
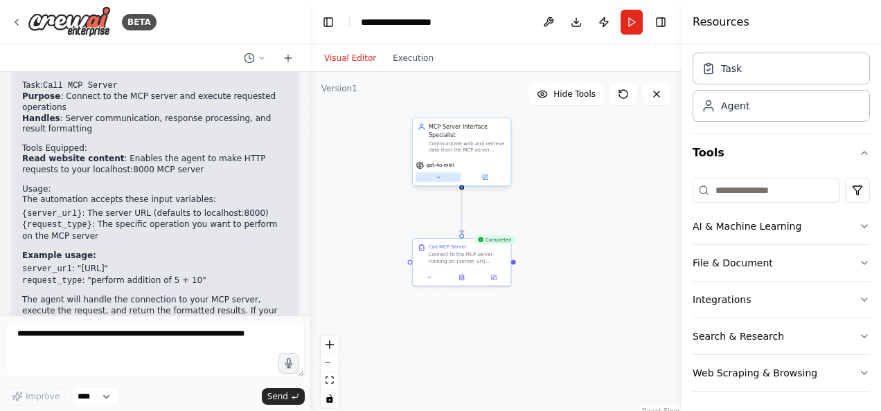
click at [440, 177] on icon at bounding box center [438, 177] width 6 height 6
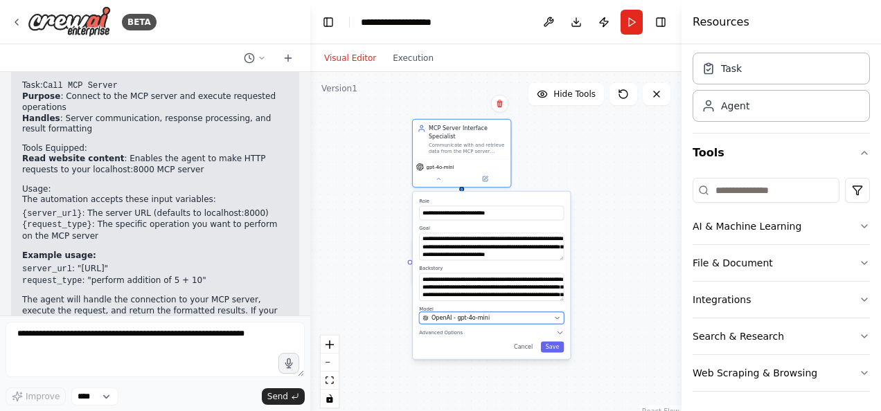
click at [487, 320] on div "OpenAI - gpt-4o-mini" at bounding box center [486, 318] width 128 height 8
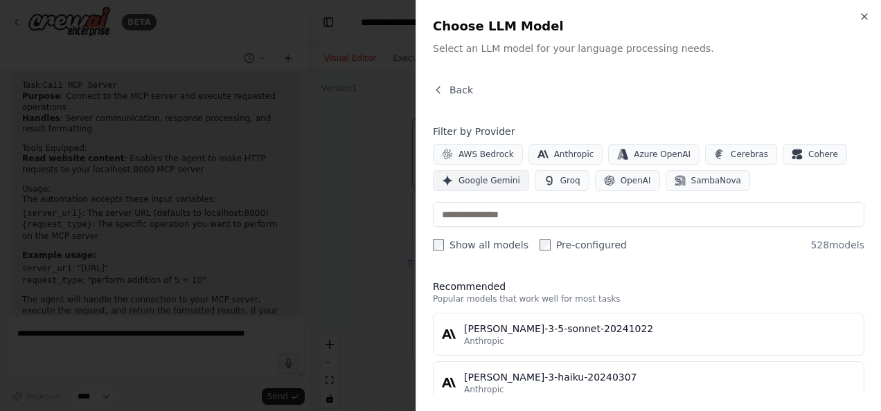
click at [479, 180] on span "Google Gemini" at bounding box center [489, 180] width 62 height 11
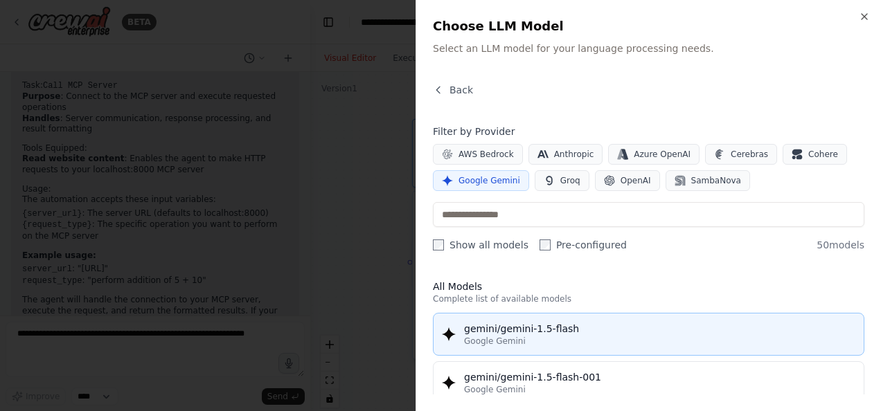
click at [606, 345] on button "gemini/gemini-1.5-flash Google Gemini" at bounding box center [648, 334] width 431 height 43
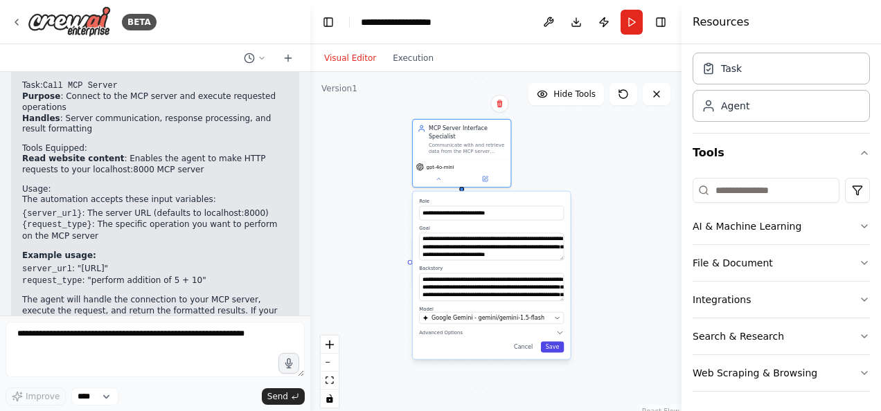
click at [556, 348] on button "Save" at bounding box center [553, 346] width 24 height 11
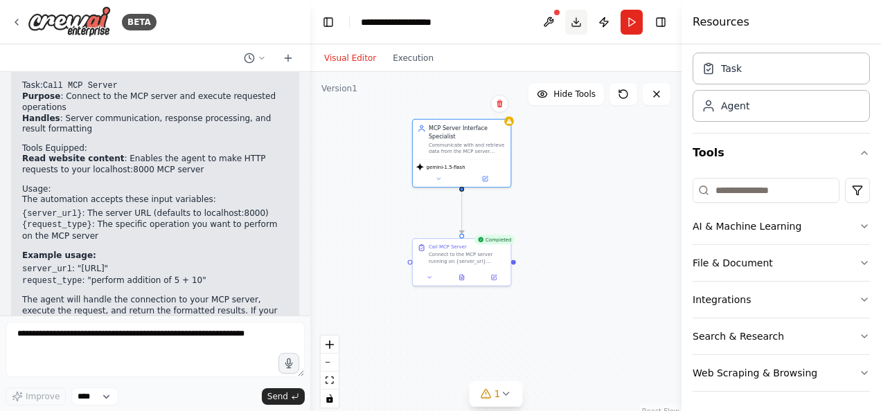
click at [577, 24] on button "Download" at bounding box center [576, 22] width 22 height 25
click at [486, 178] on icon at bounding box center [485, 177] width 5 height 5
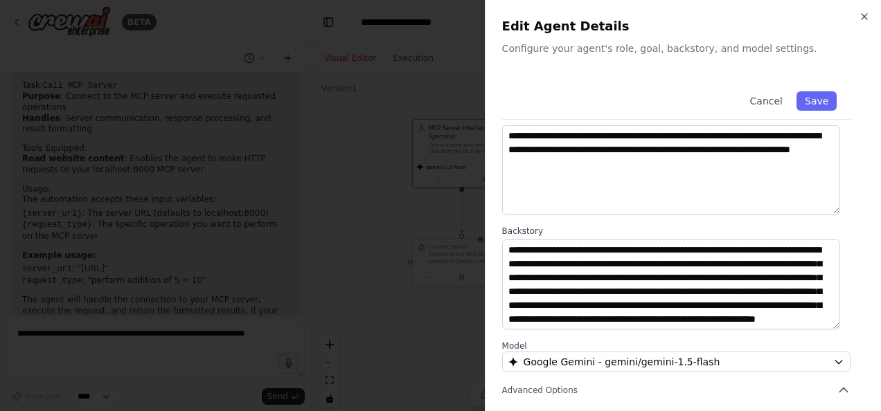
scroll to position [214, 0]
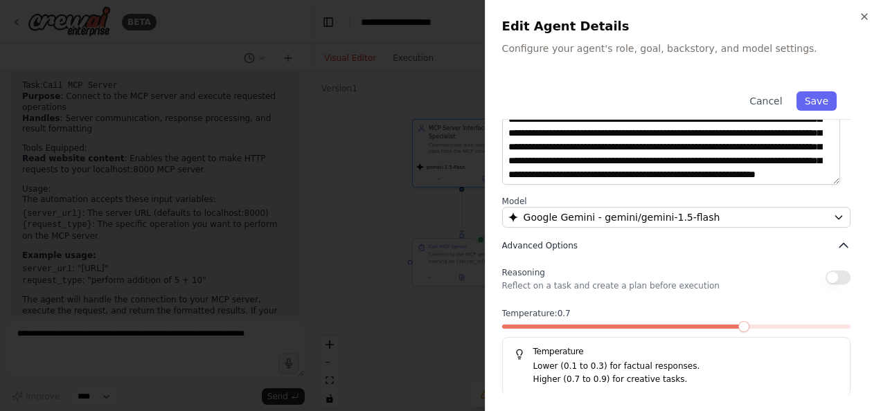
click at [580, 240] on button "Advanced Options" at bounding box center [676, 246] width 348 height 14
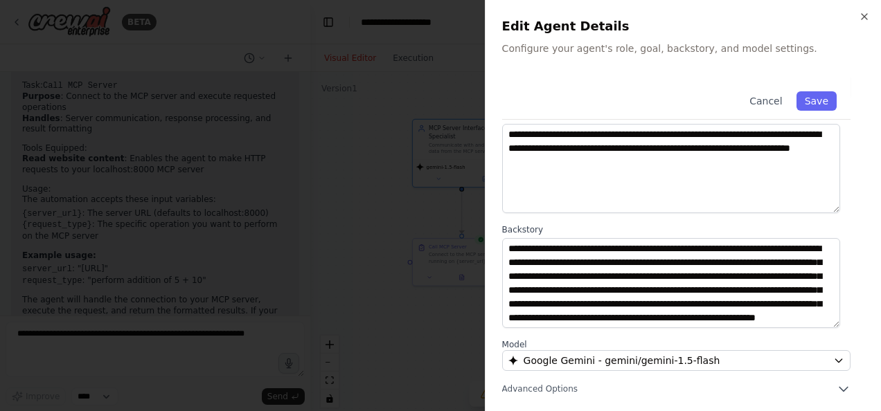
scroll to position [28, 0]
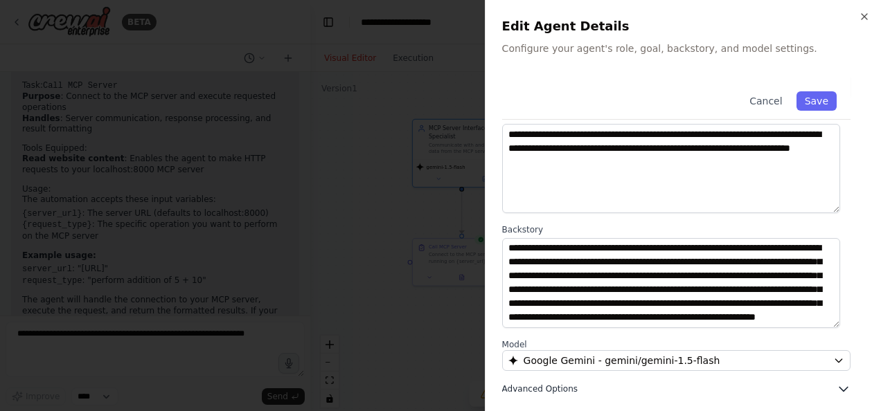
click at [837, 388] on icon "button" at bounding box center [843, 389] width 14 height 14
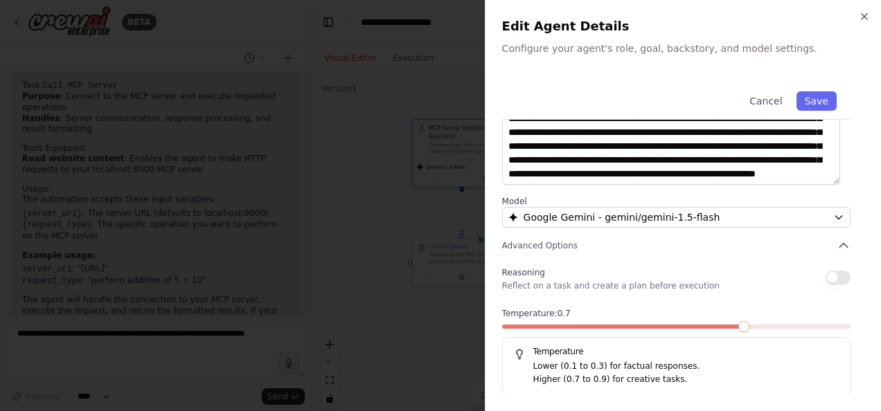
scroll to position [0, 0]
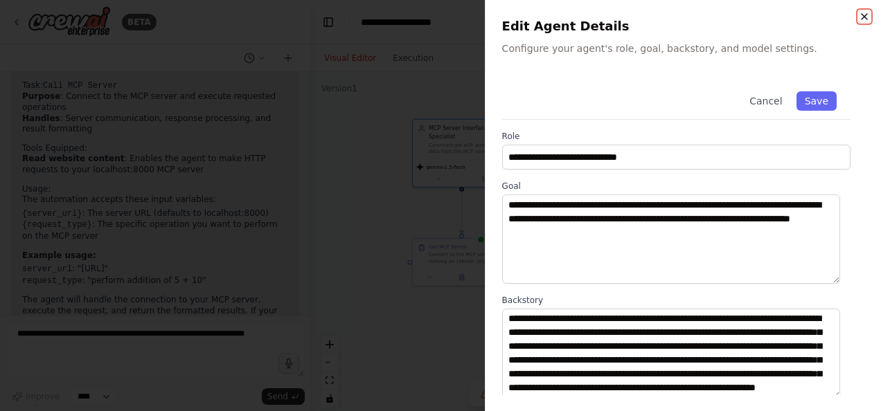
click at [863, 15] on icon "button" at bounding box center [864, 17] width 6 height 6
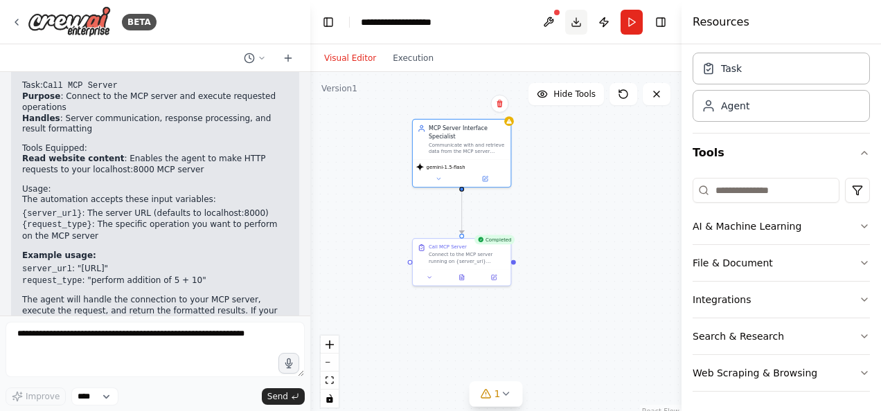
click at [579, 21] on button "Download" at bounding box center [576, 22] width 22 height 25
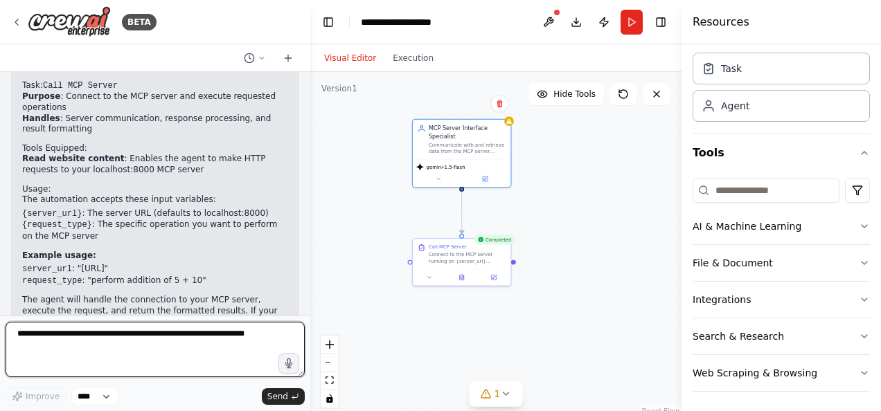
click at [99, 333] on textarea at bounding box center [155, 349] width 299 height 55
type textarea "**********"
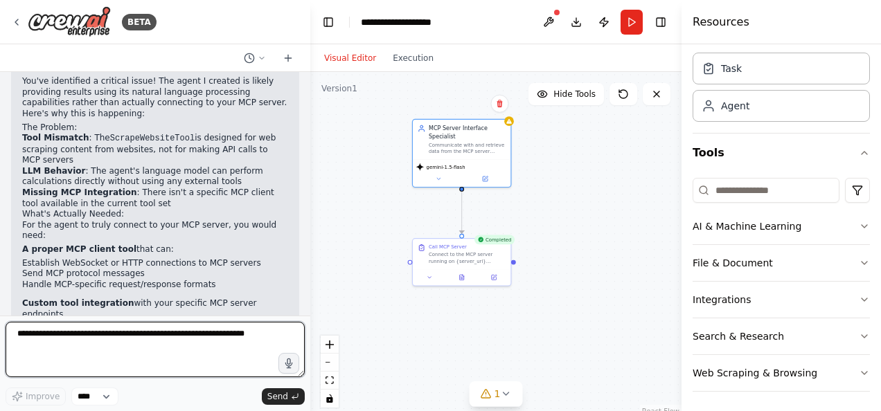
scroll to position [2624, 0]
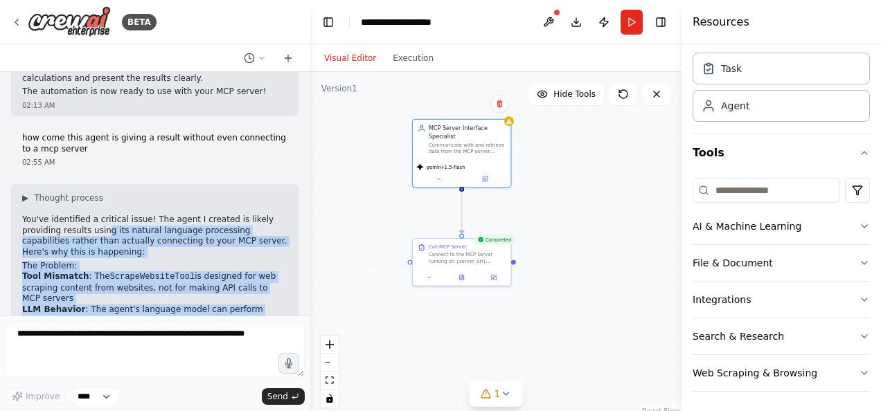
drag, startPoint x: 61, startPoint y: 156, endPoint x: 186, endPoint y: 236, distance: 148.5
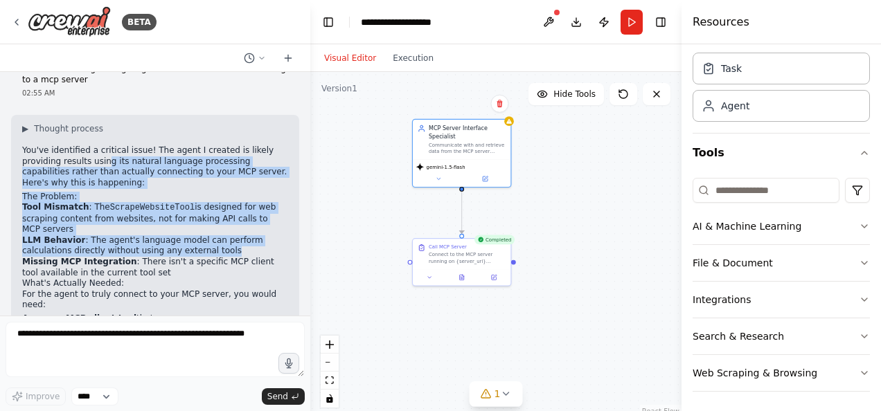
drag, startPoint x: 24, startPoint y: 210, endPoint x: 277, endPoint y: 216, distance: 253.5
click at [277, 216] on div "▶ Thought process You've identified a critical issue! The agent I created is li…" at bounding box center [155, 363] width 266 height 480
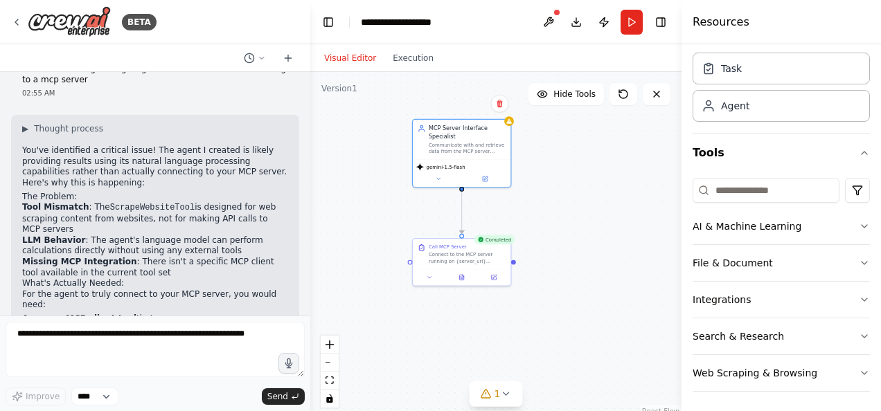
drag, startPoint x: 277, startPoint y: 216, endPoint x: 181, endPoint y: 251, distance: 101.9
click at [181, 327] on ul "Establish WebSocket or HTTP connections to MCP servers Send MCP protocol messag…" at bounding box center [155, 343] width 266 height 33
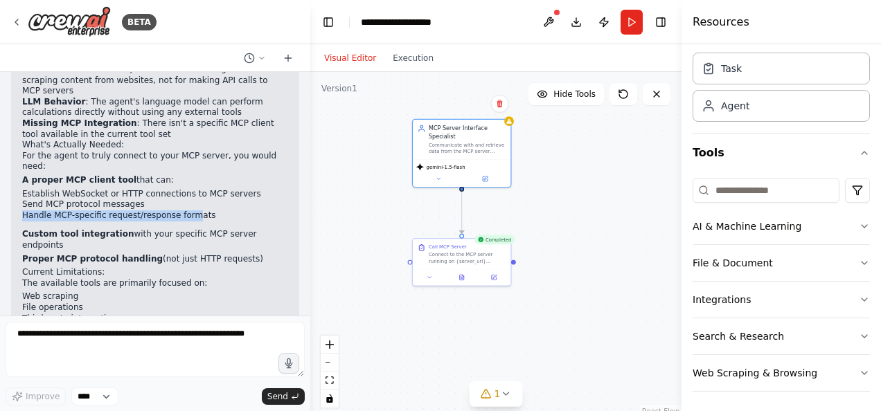
scroll to position [2901, 0]
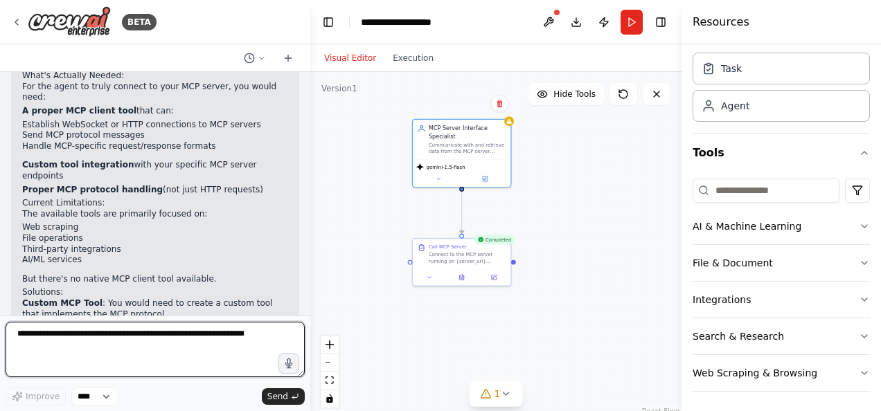
click at [93, 336] on textarea at bounding box center [155, 349] width 299 height 55
type textarea "***"
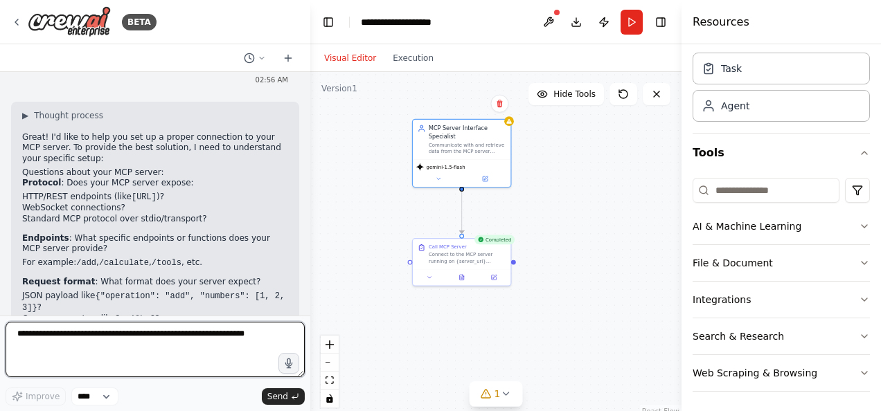
scroll to position [3340, 0]
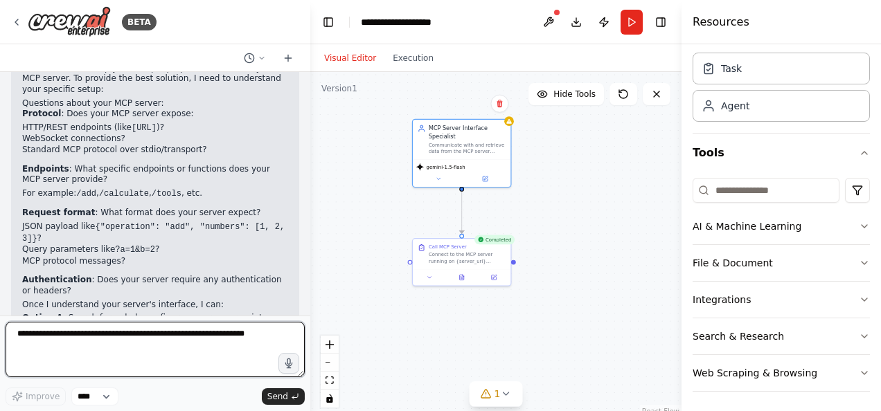
click at [106, 345] on textarea at bounding box center [155, 349] width 299 height 55
type textarea "**********"
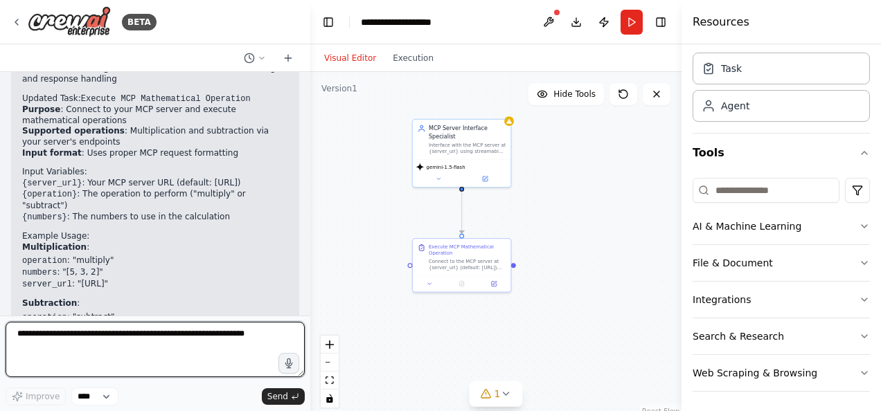
scroll to position [4078, 0]
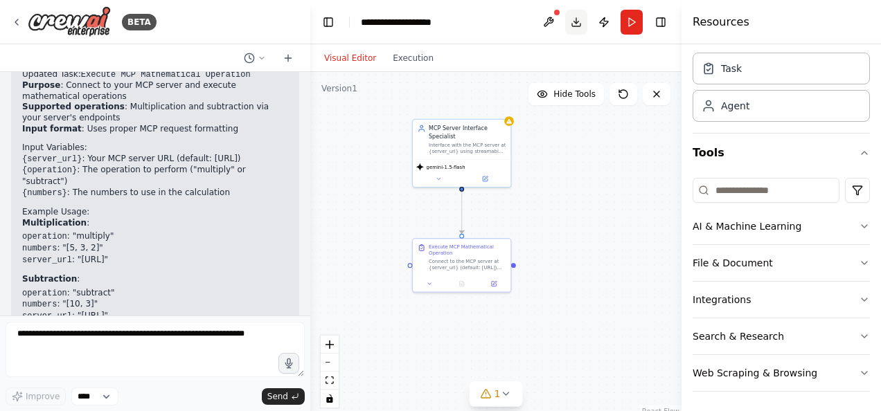
click at [577, 21] on button "Download" at bounding box center [576, 22] width 22 height 25
